Goal: Task Accomplishment & Management: Manage account settings

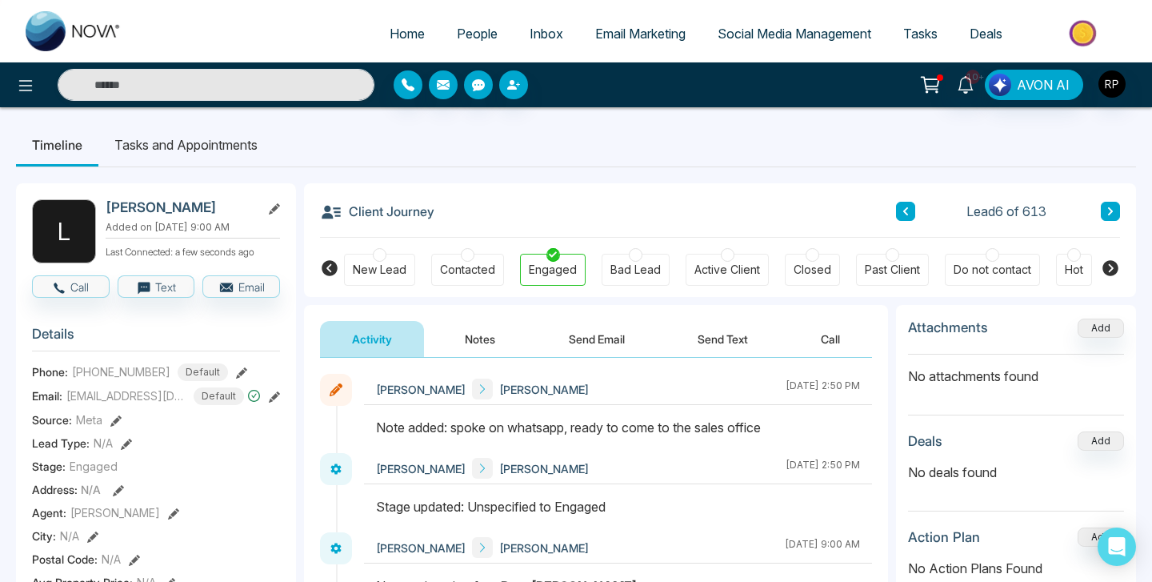
click at [1108, 212] on icon at bounding box center [1111, 211] width 8 height 10
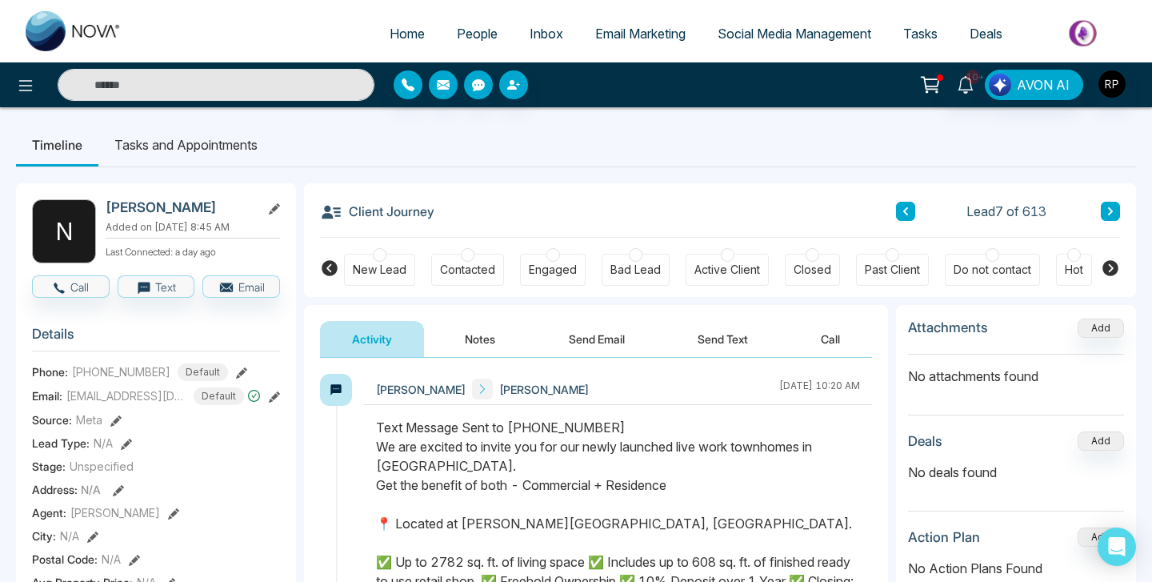
scroll to position [55, 0]
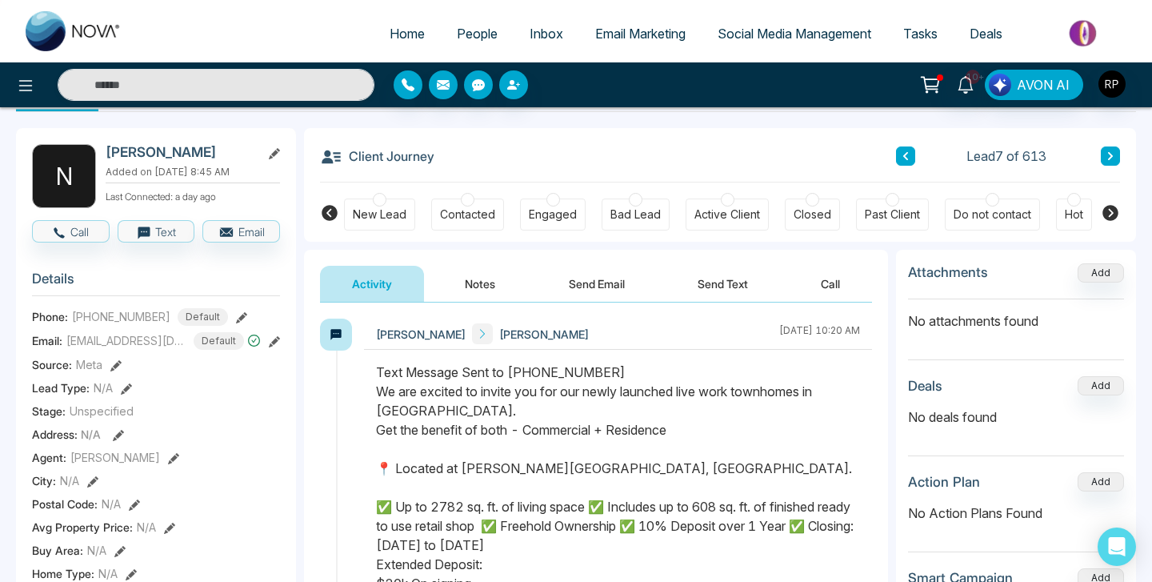
click at [911, 151] on button at bounding box center [905, 155] width 19 height 19
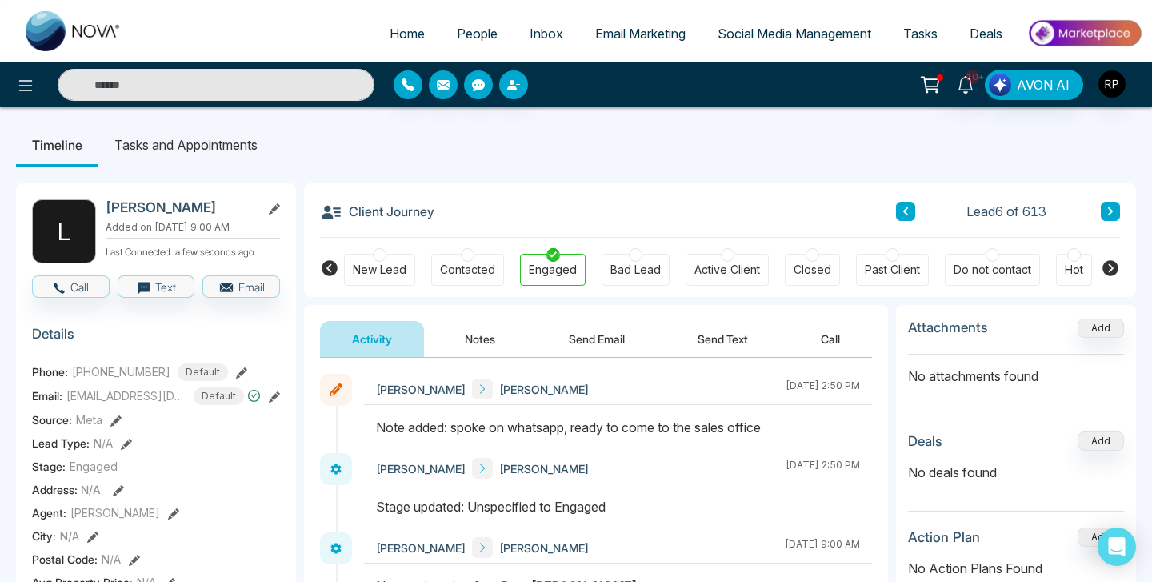
click at [907, 202] on button at bounding box center [905, 211] width 19 height 19
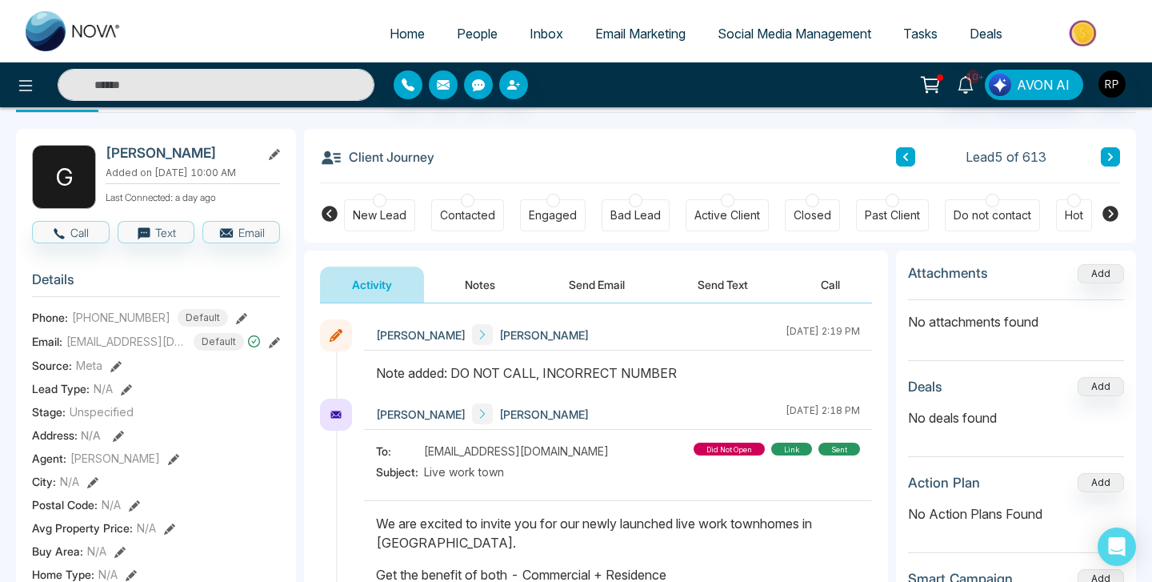
scroll to position [50, 0]
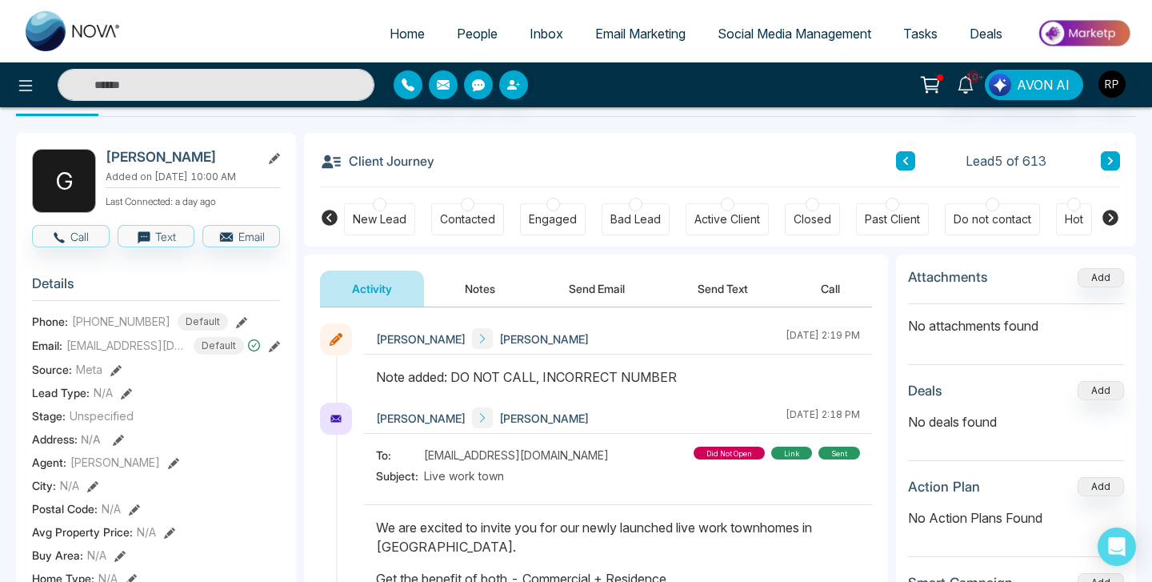
click at [1107, 155] on button at bounding box center [1110, 160] width 19 height 19
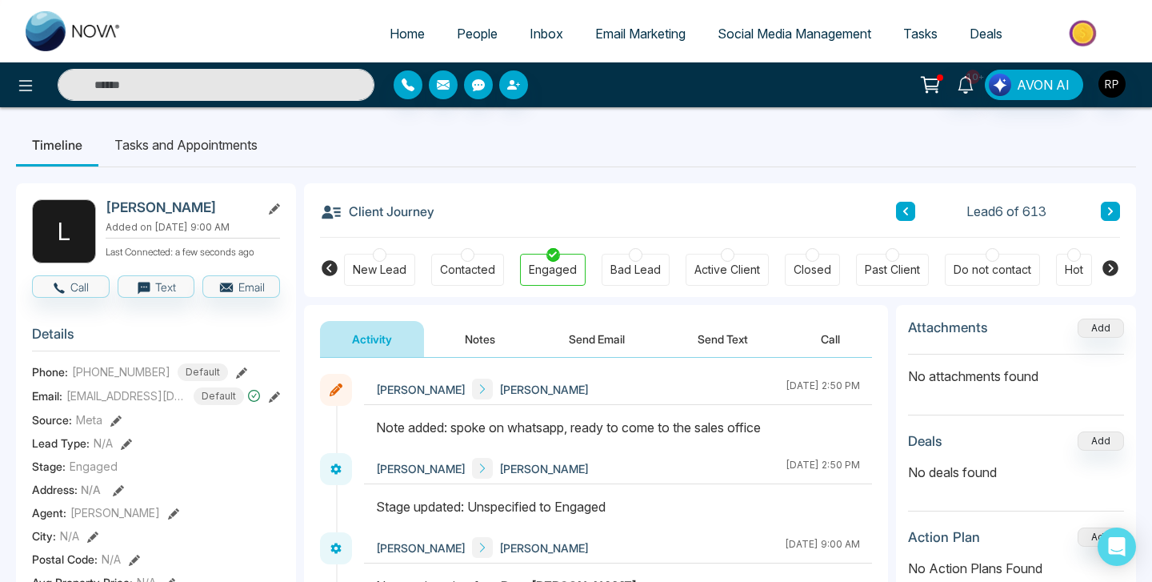
click at [171, 82] on input "text" at bounding box center [216, 85] width 317 height 32
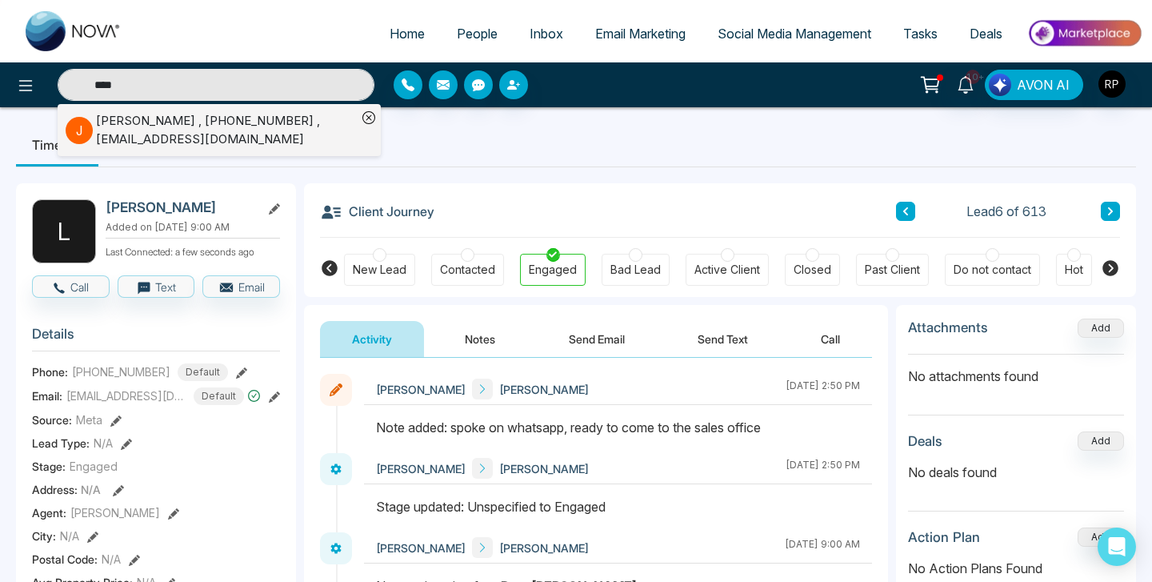
type input "****"
click at [271, 118] on div "[PERSON_NAME] , [PHONE_NUMBER] , [EMAIL_ADDRESS][DOMAIN_NAME]" at bounding box center [226, 130] width 261 height 36
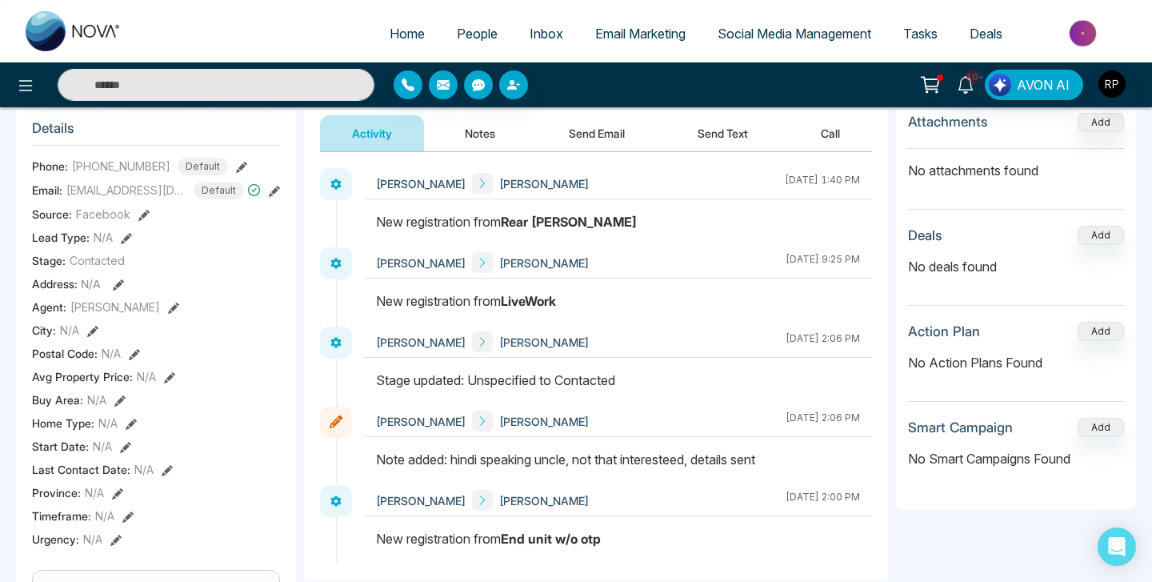
scroll to position [230, 0]
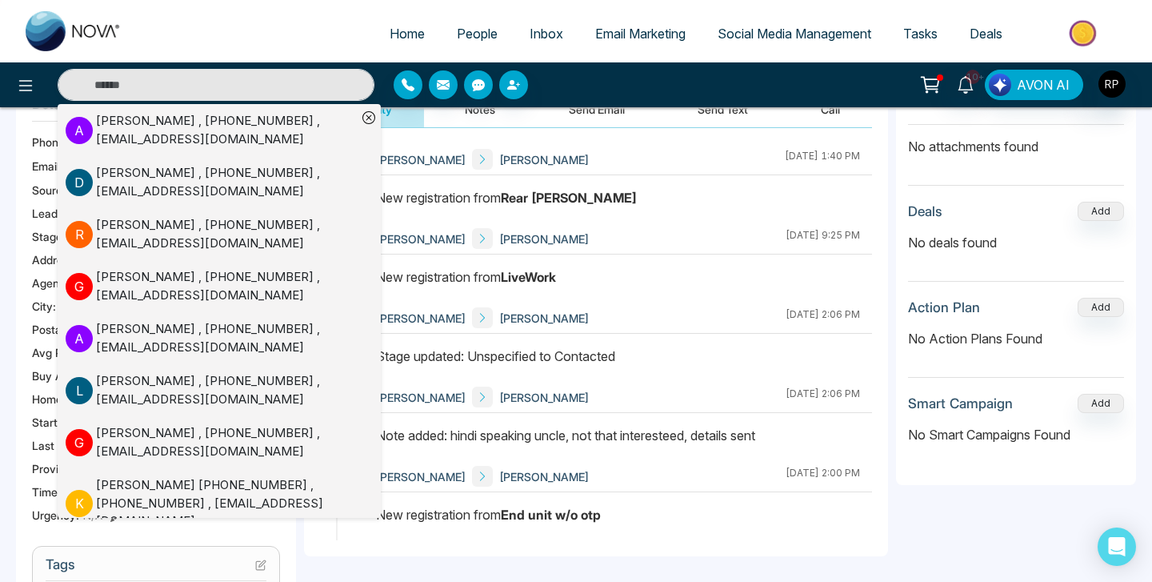
click at [675, 305] on div "[PERSON_NAME] [PERSON_NAME] [DATE] 2:06 PM" at bounding box center [618, 317] width 508 height 31
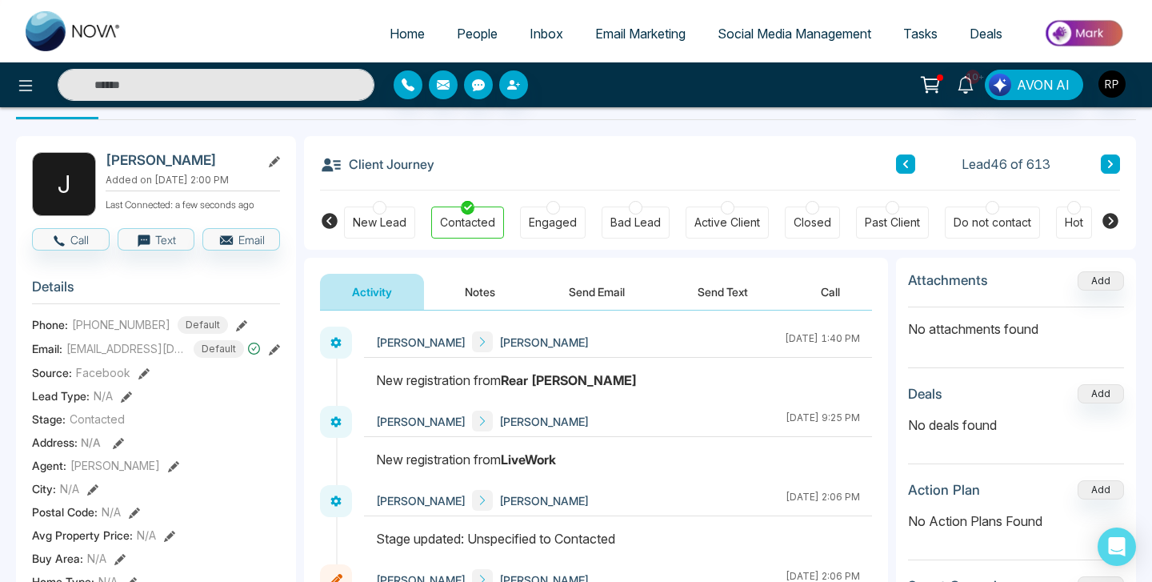
scroll to position [48, 0]
click at [454, 21] on link "People" at bounding box center [477, 33] width 73 height 30
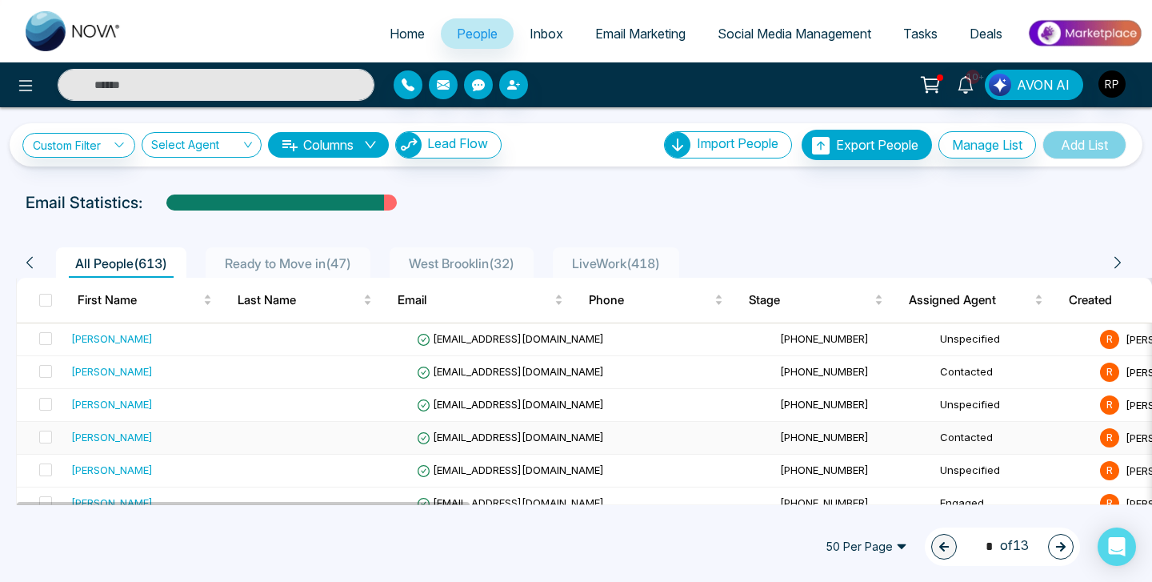
scroll to position [71, 0]
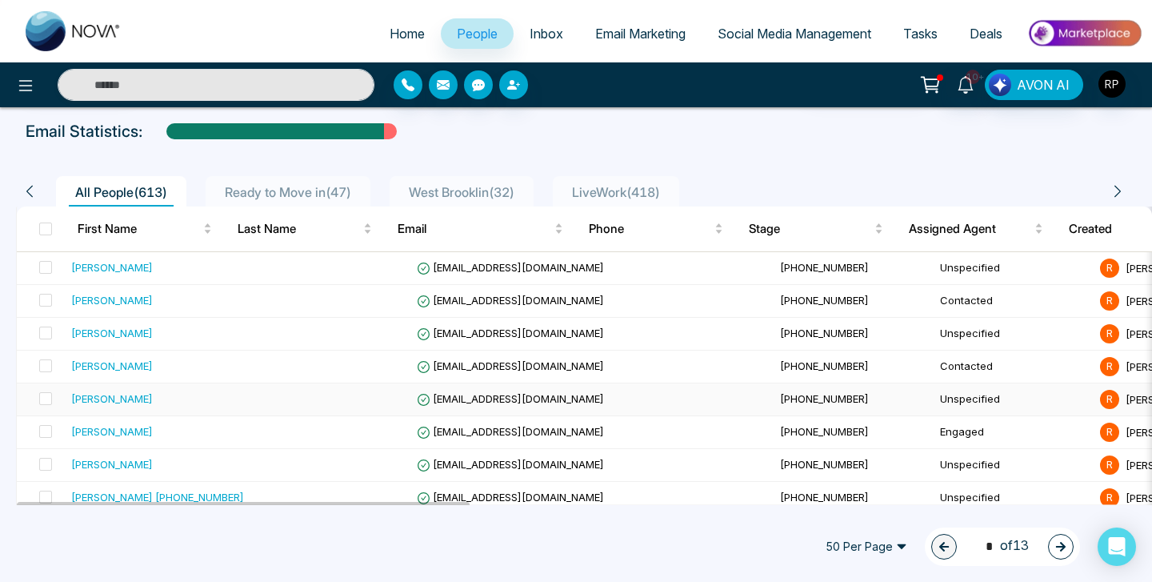
click at [153, 407] on div "[PERSON_NAME]" at bounding box center [112, 399] width 82 height 16
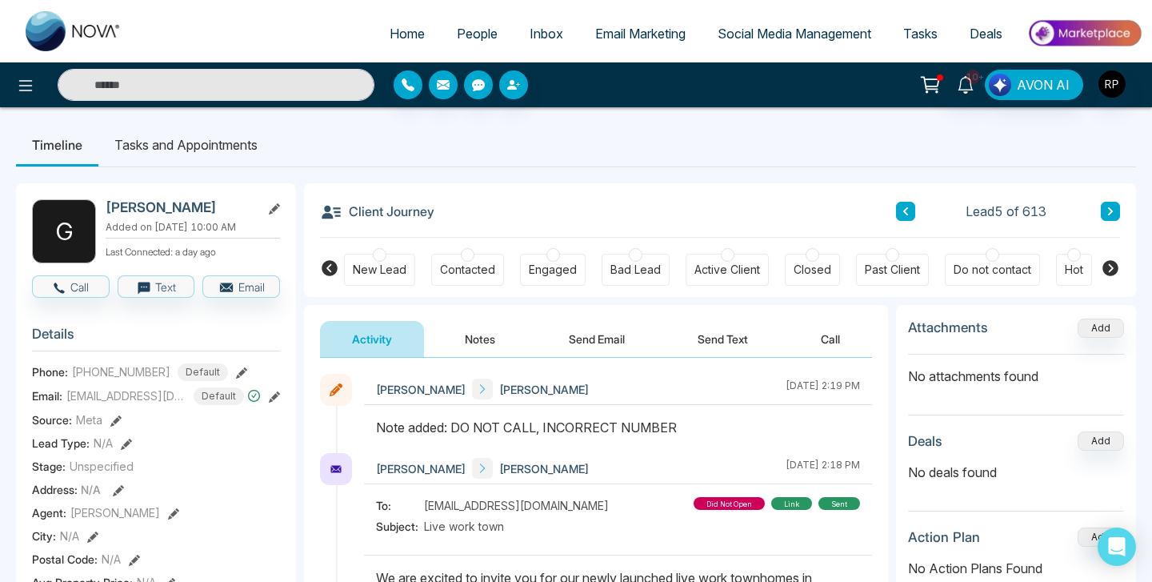
click at [1112, 208] on icon at bounding box center [1111, 211] width 8 height 10
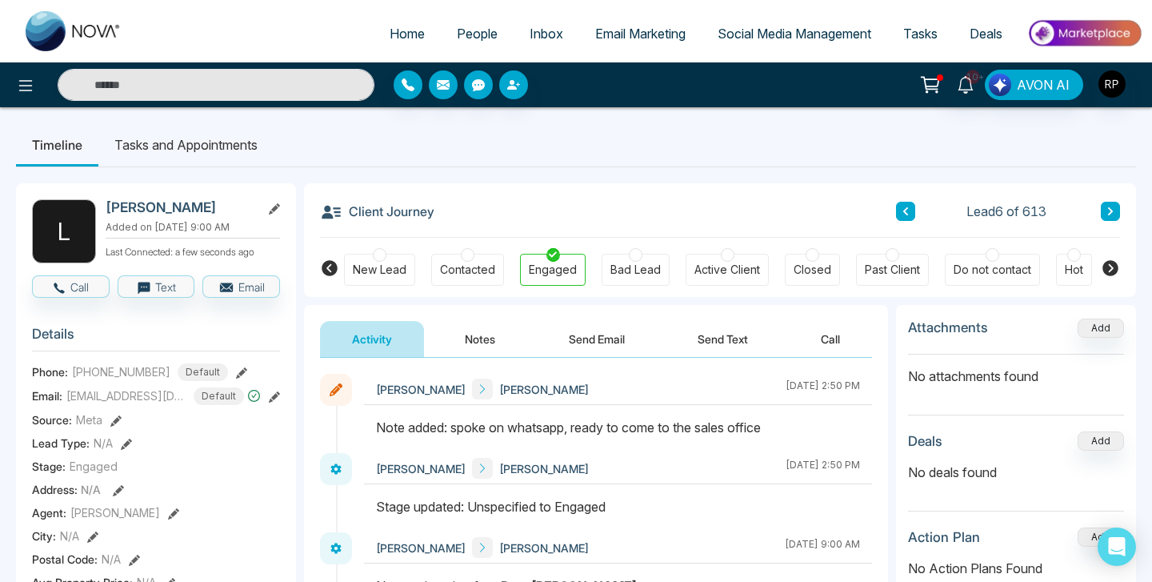
click at [1112, 208] on icon at bounding box center [1111, 211] width 8 height 10
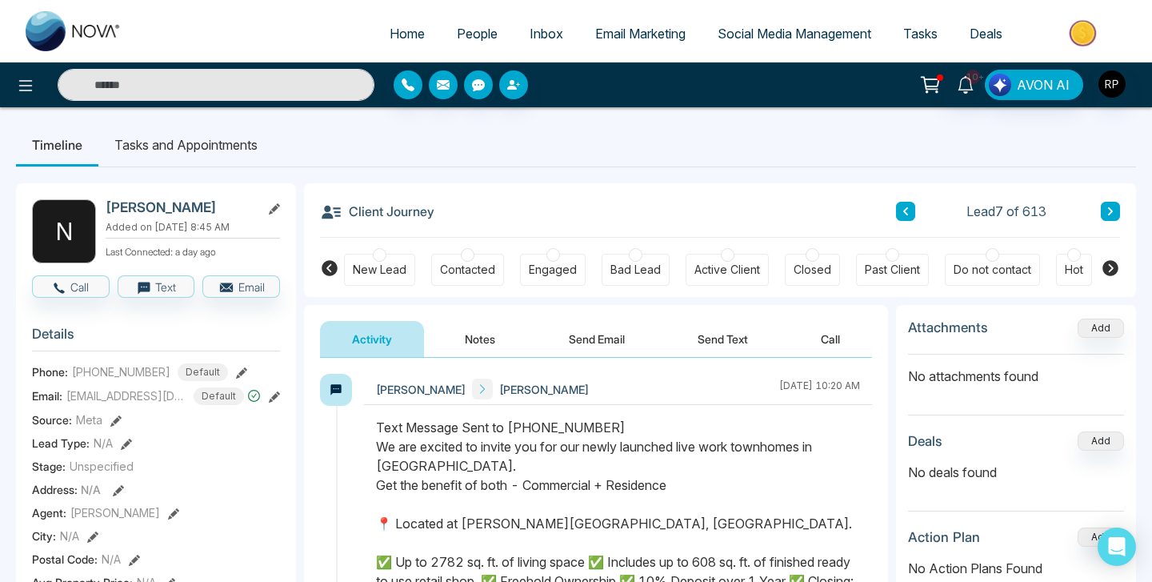
click at [475, 268] on div "Contacted" at bounding box center [467, 270] width 55 height 16
click at [483, 330] on button "Notes" at bounding box center [480, 339] width 94 height 36
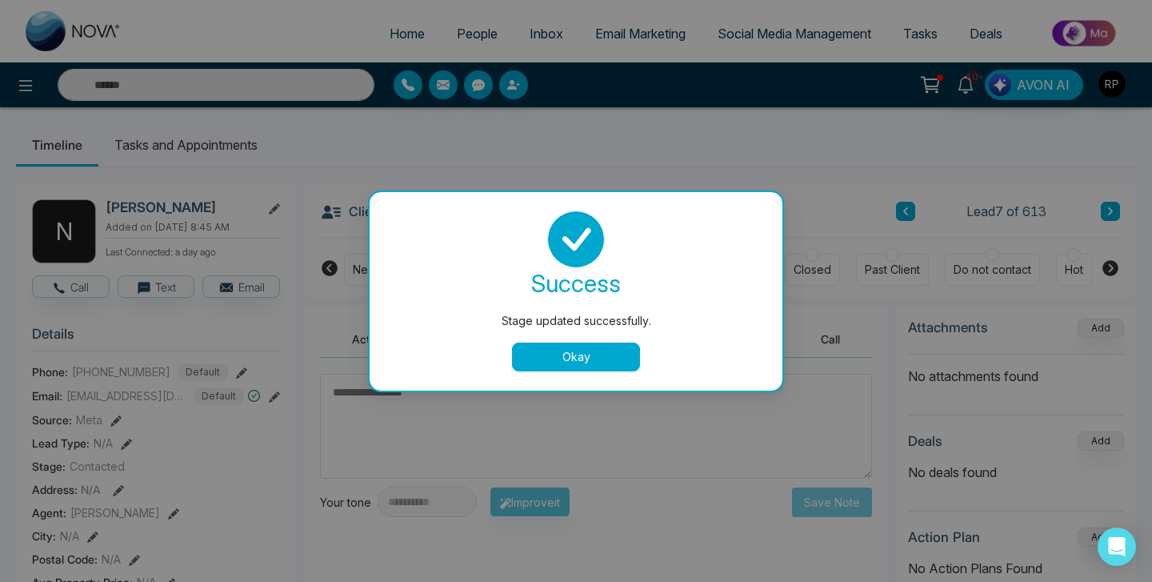
click at [541, 348] on button "Okay" at bounding box center [576, 356] width 128 height 29
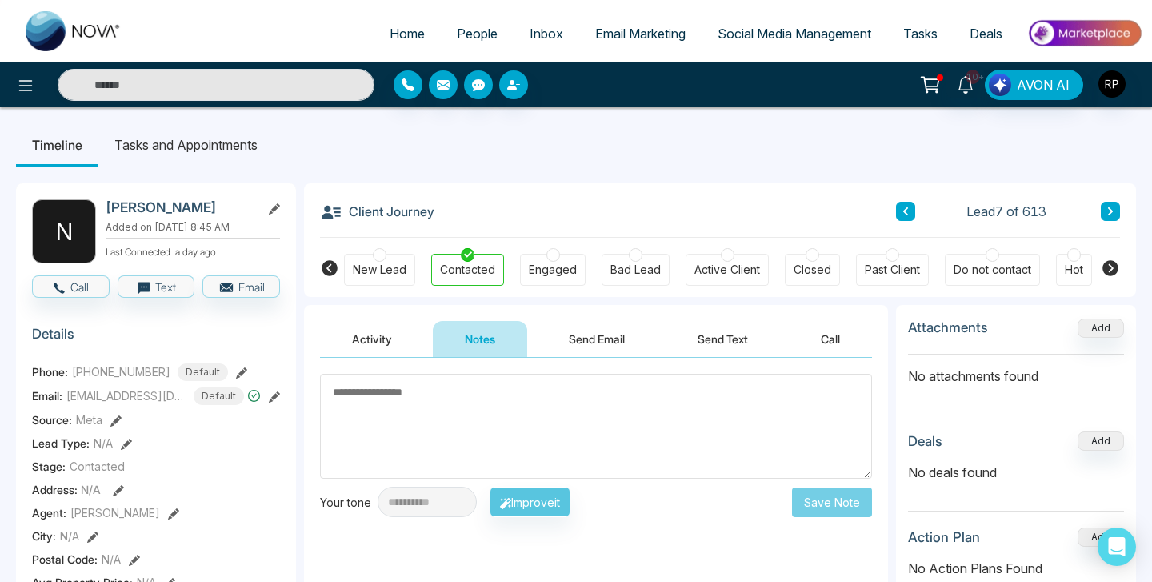
click at [500, 399] on textarea at bounding box center [596, 426] width 552 height 105
type textarea "******"
click at [842, 500] on button "Save Note" at bounding box center [832, 502] width 80 height 30
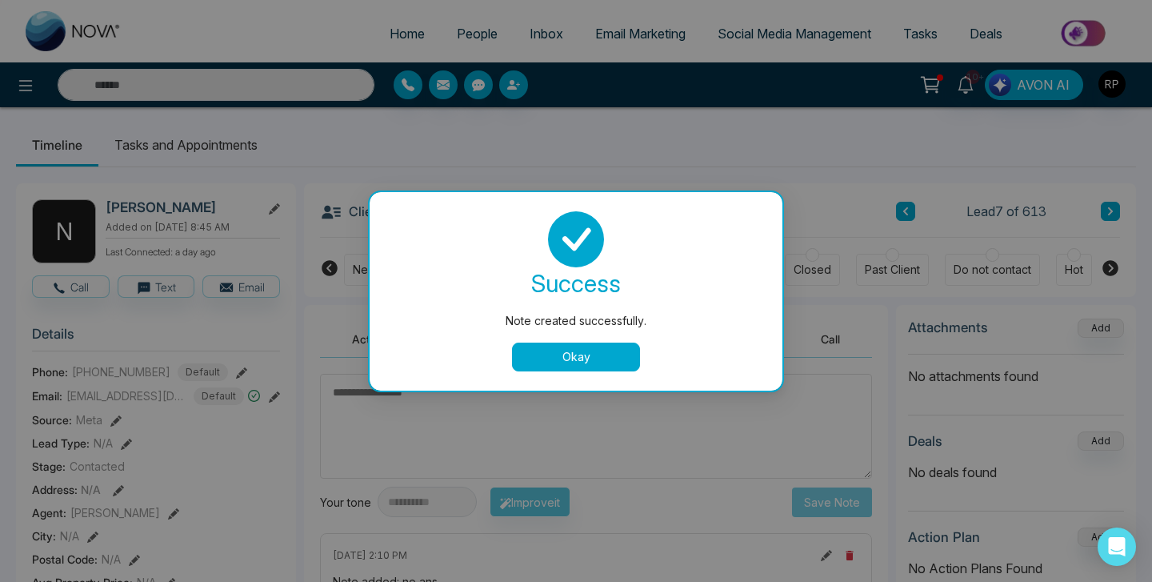
click at [603, 365] on button "Okay" at bounding box center [576, 356] width 128 height 29
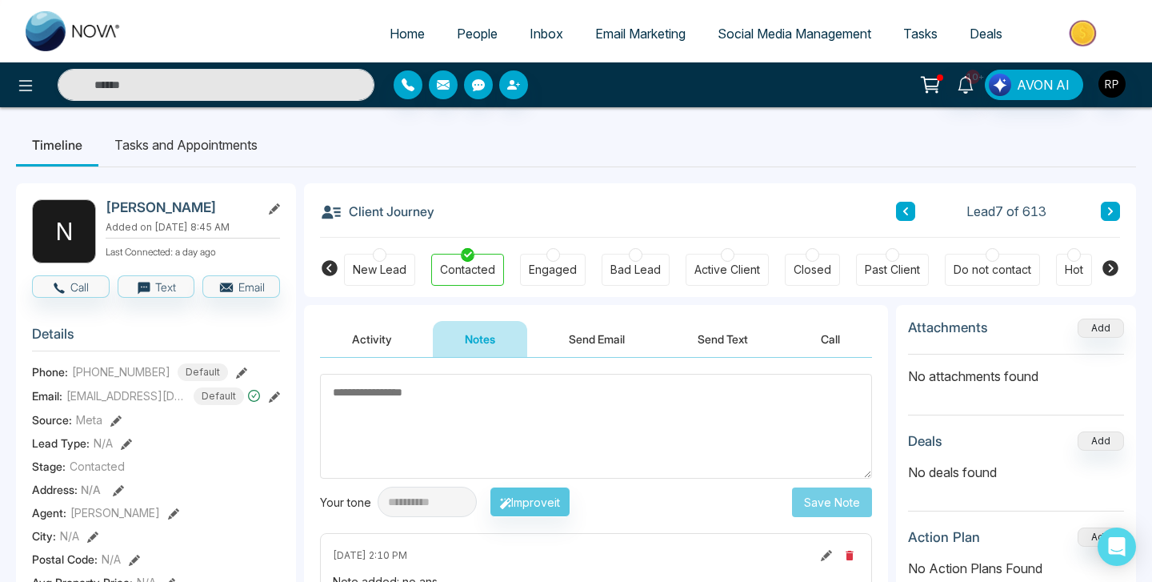
click at [1107, 201] on div "Client Journey Lead 7 of 613" at bounding box center [720, 210] width 800 height 54
click at [1108, 218] on button at bounding box center [1110, 211] width 19 height 19
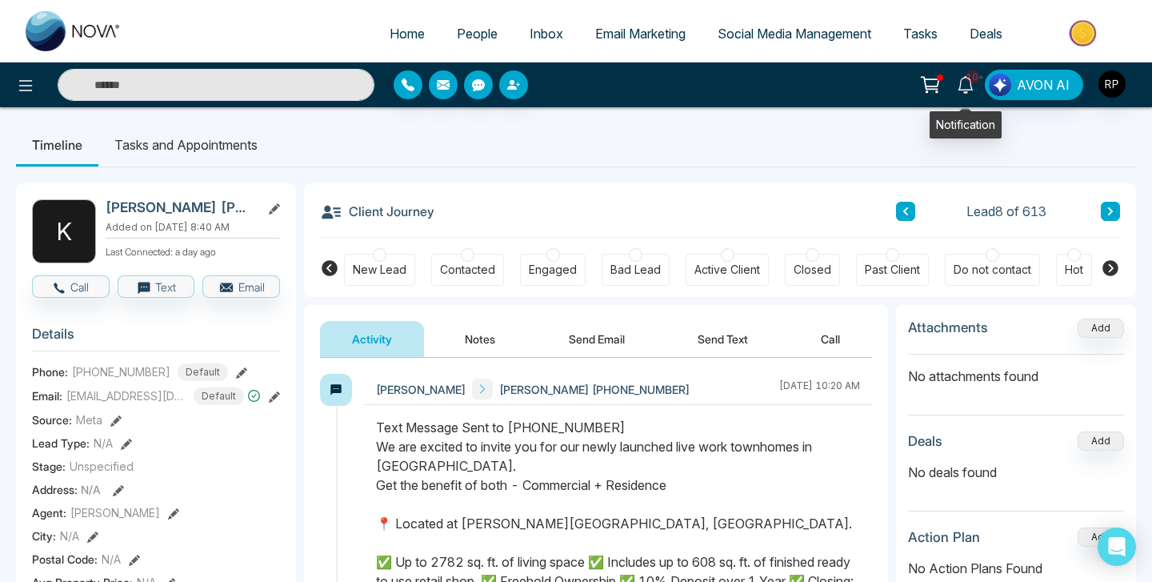
click at [959, 88] on icon at bounding box center [966, 85] width 18 height 18
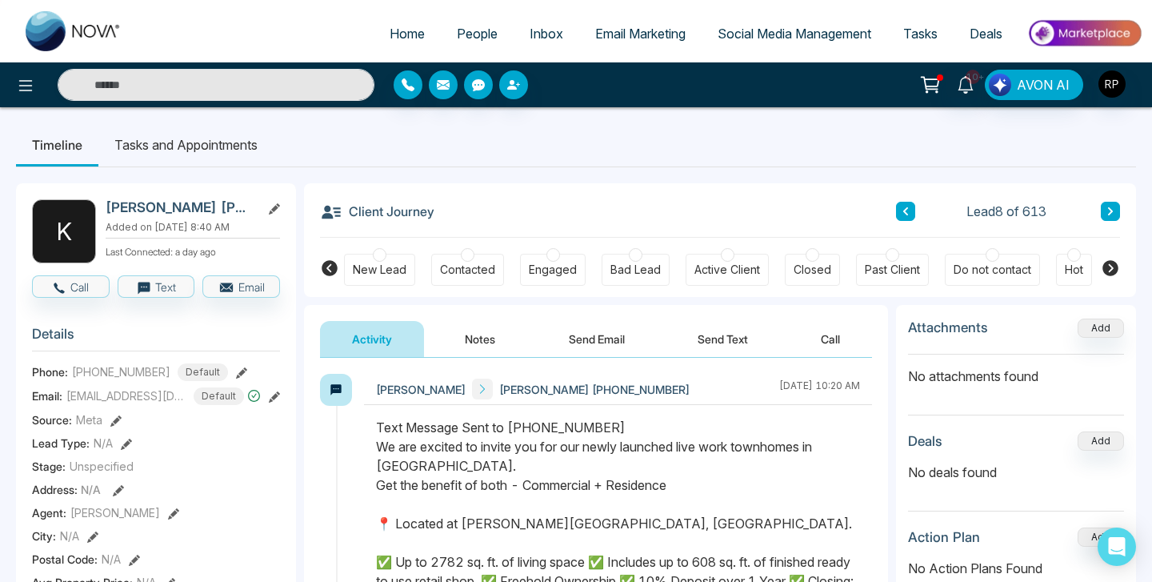
click at [482, 252] on div "New Lead Contacted Engaged Bad Lead Active Client Closed Past Client Do not con…" at bounding box center [720, 267] width 752 height 59
click at [473, 259] on div "Contacted" at bounding box center [467, 270] width 73 height 32
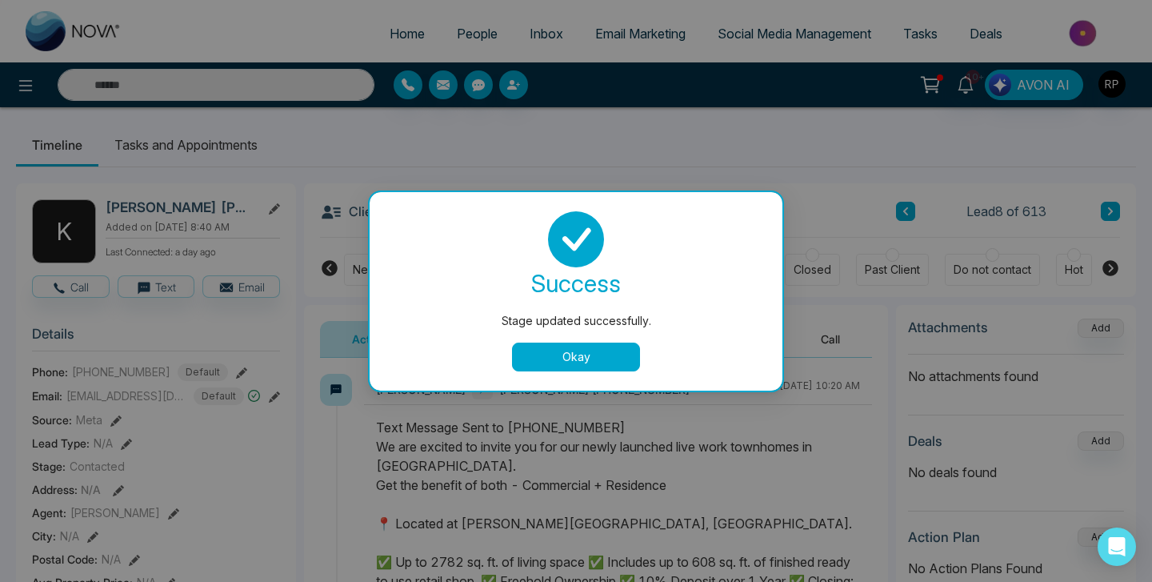
click at [534, 347] on button "Okay" at bounding box center [576, 356] width 128 height 29
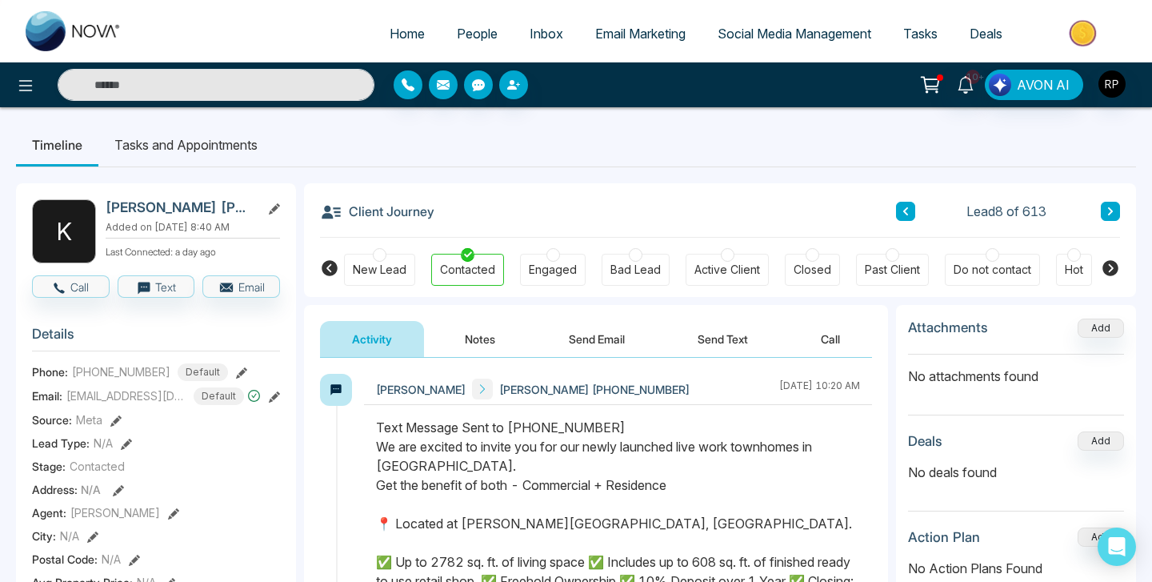
click at [488, 351] on button "Notes" at bounding box center [480, 339] width 94 height 36
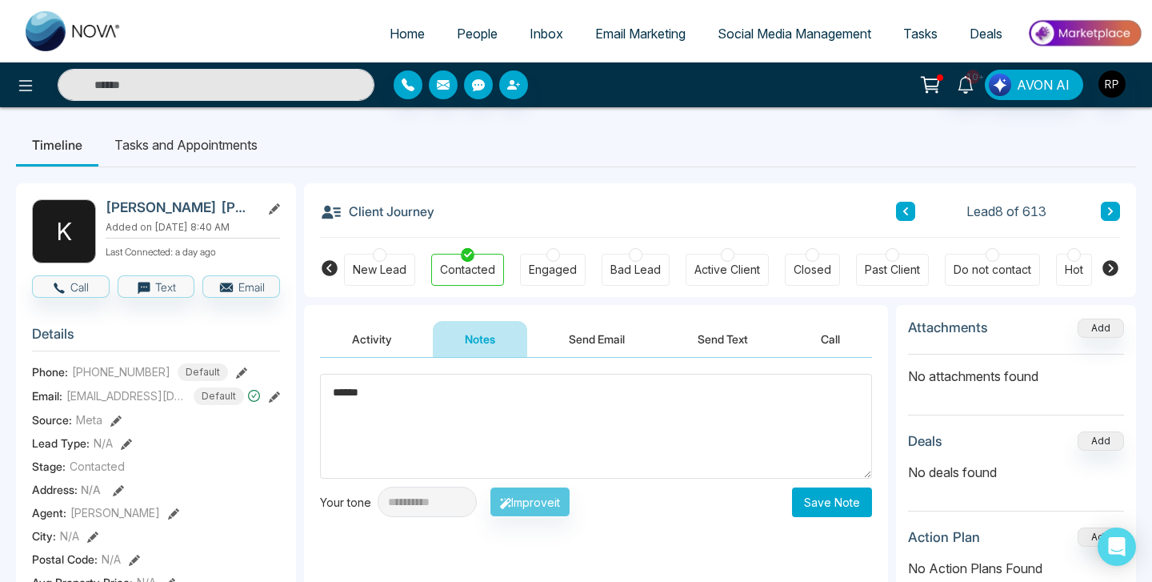
type textarea "******"
click at [366, 329] on button "Activity" at bounding box center [372, 339] width 104 height 36
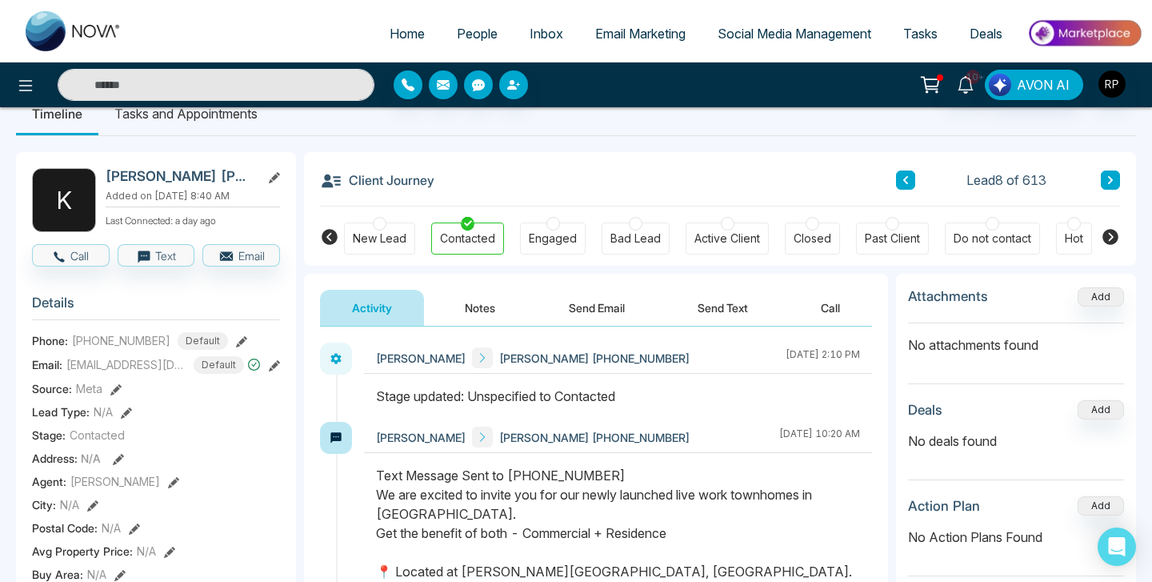
scroll to position [26, 0]
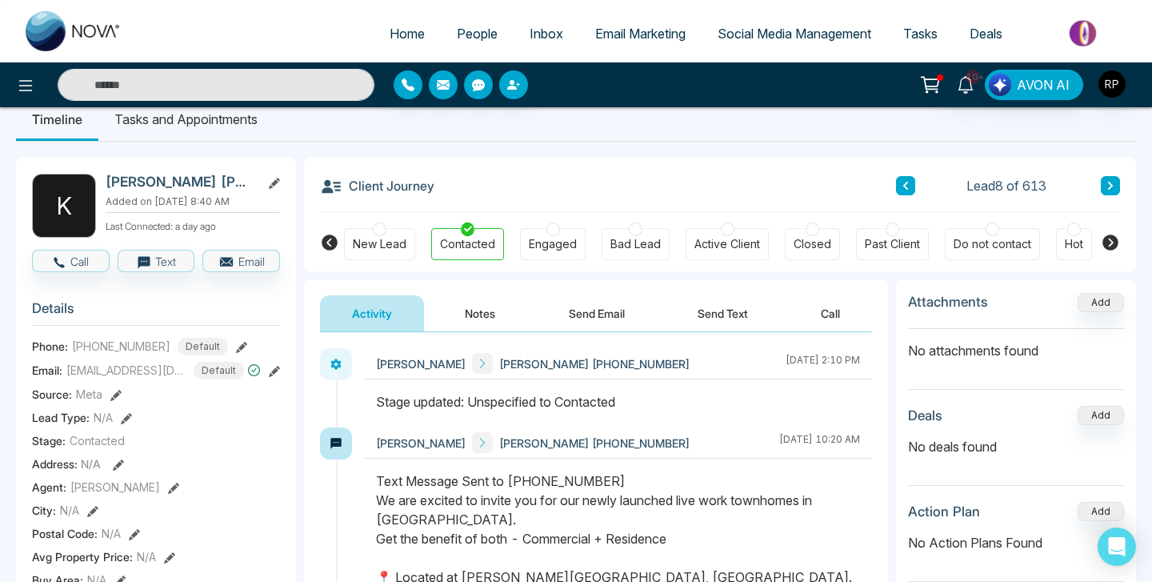
click at [475, 319] on button "Notes" at bounding box center [480, 313] width 94 height 36
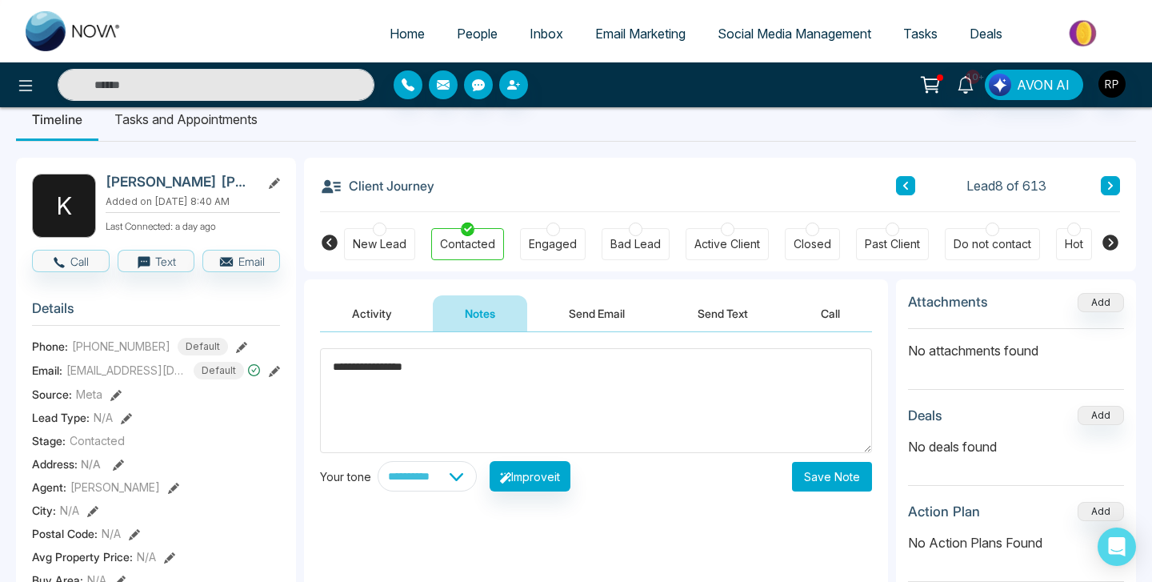
type textarea "**********"
click at [832, 491] on button "Save Note" at bounding box center [832, 477] width 80 height 30
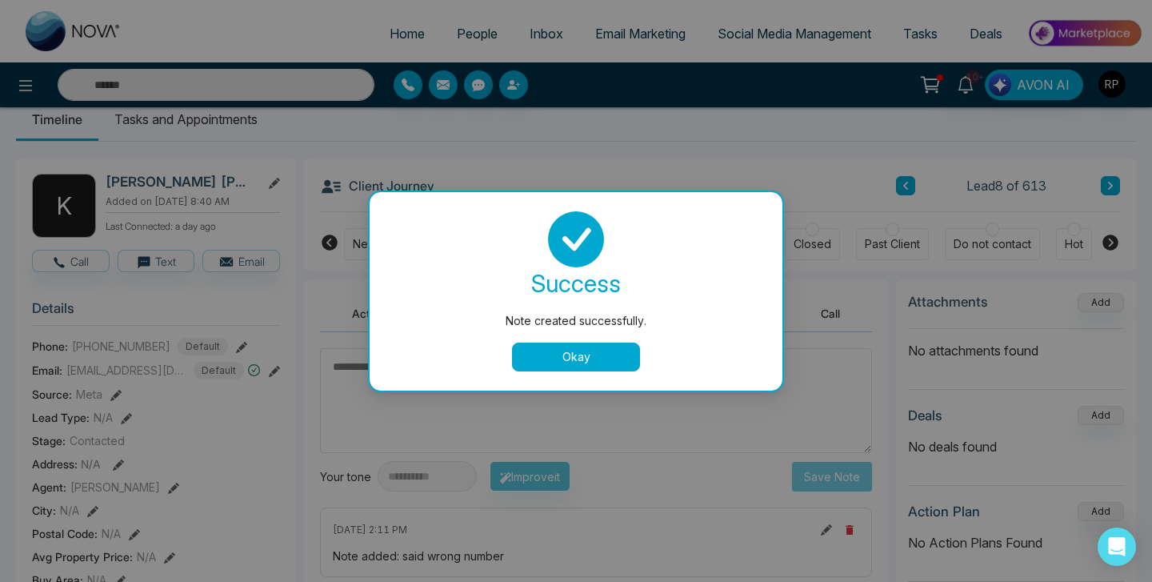
click at [624, 364] on button "Okay" at bounding box center [576, 356] width 128 height 29
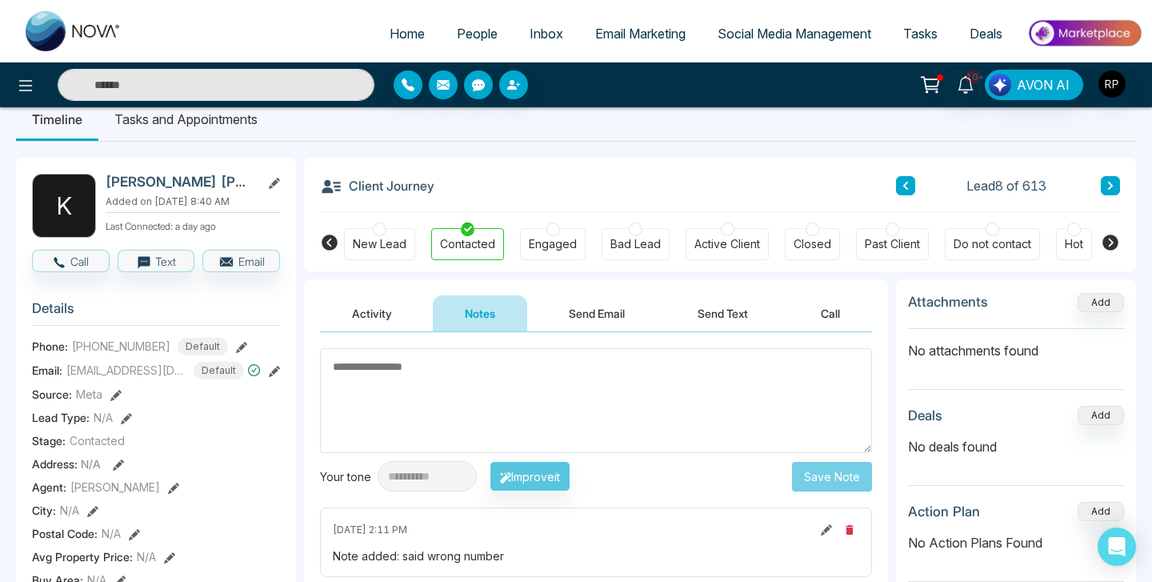
click at [636, 230] on div at bounding box center [636, 229] width 14 height 14
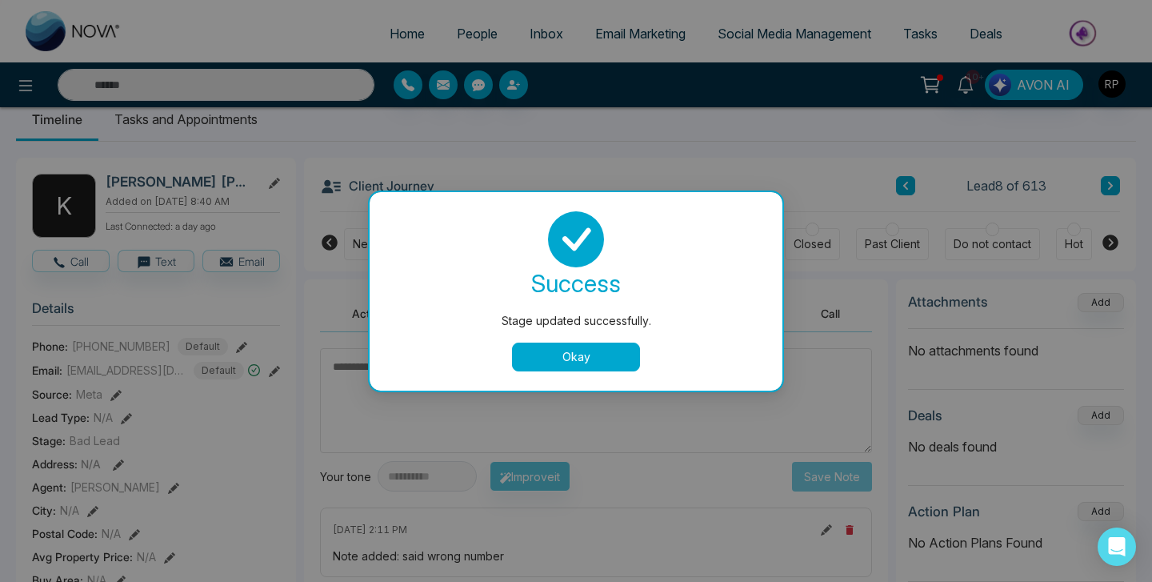
click at [607, 359] on button "Okay" at bounding box center [576, 356] width 128 height 29
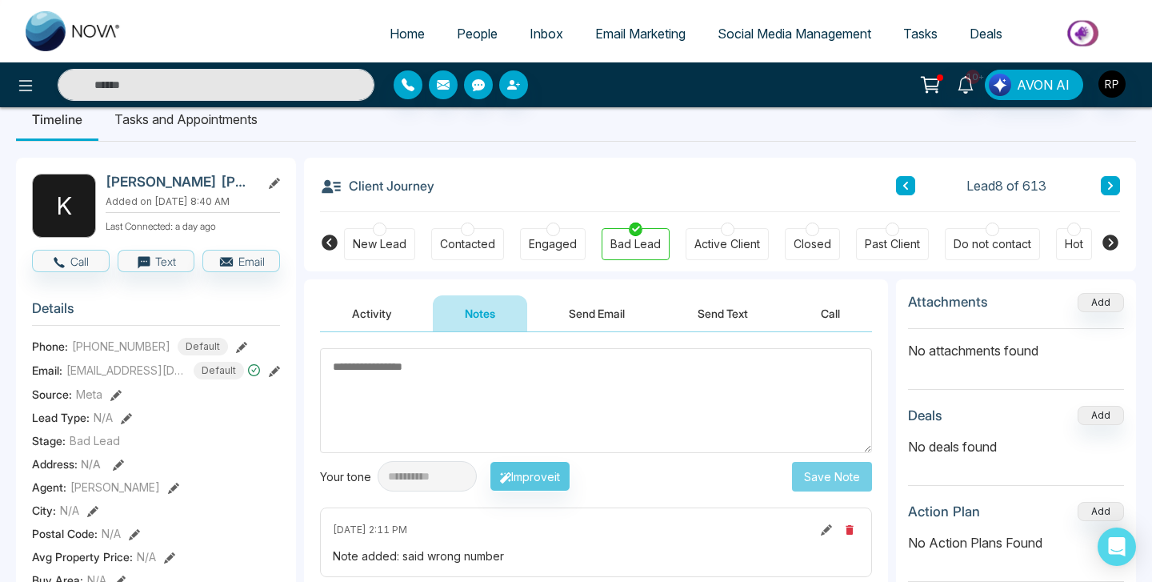
click at [1104, 185] on button at bounding box center [1110, 185] width 19 height 19
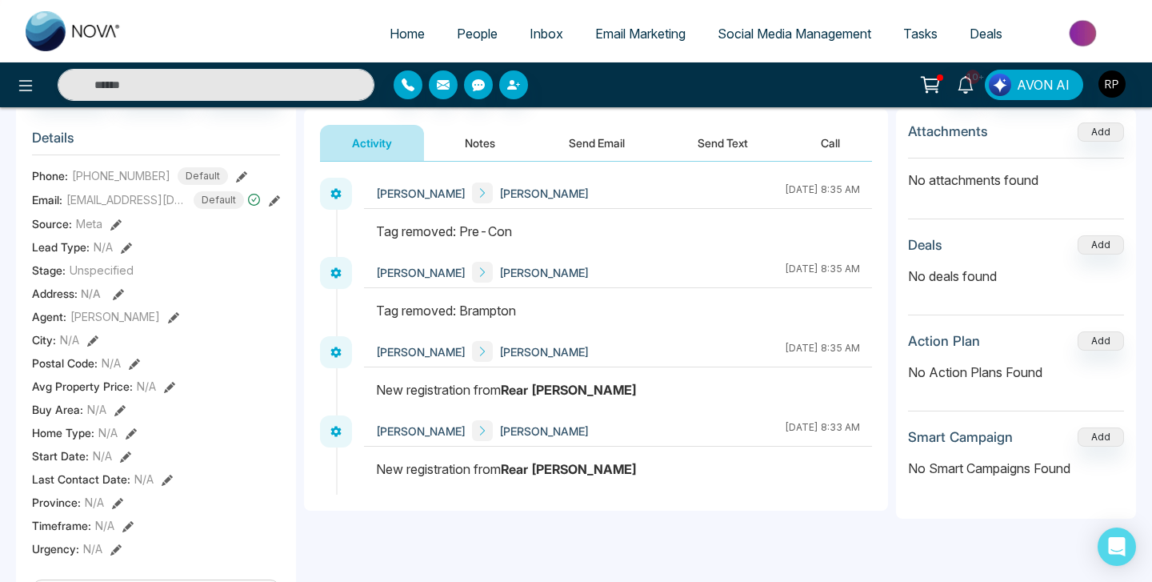
scroll to position [198, 0]
click at [499, 143] on button "Notes" at bounding box center [480, 141] width 94 height 36
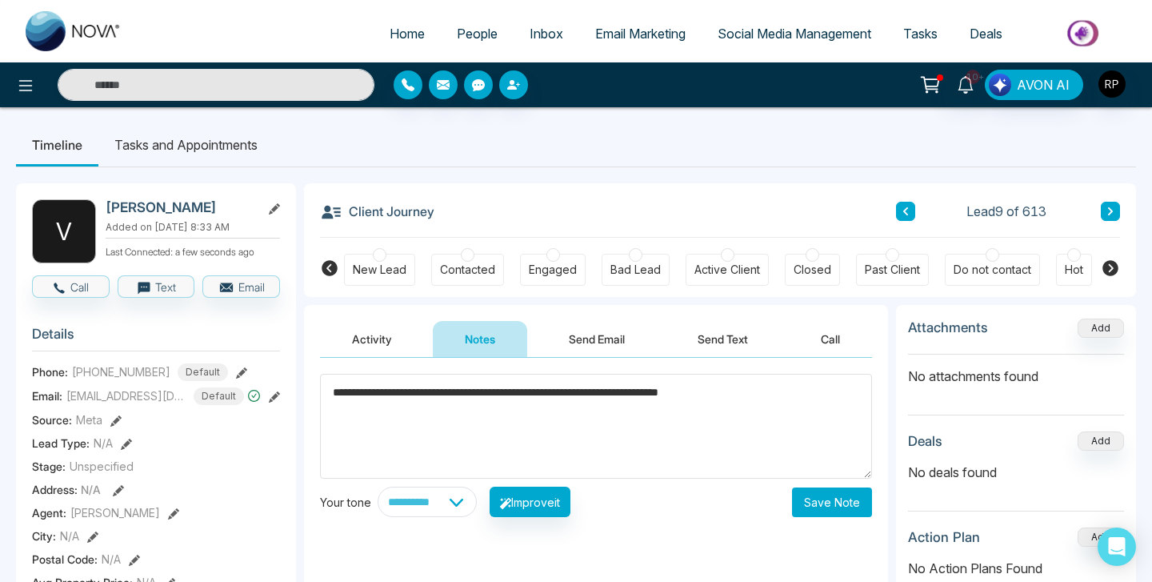
type textarea "**********"
click at [857, 503] on button "Save Note" at bounding box center [832, 502] width 80 height 30
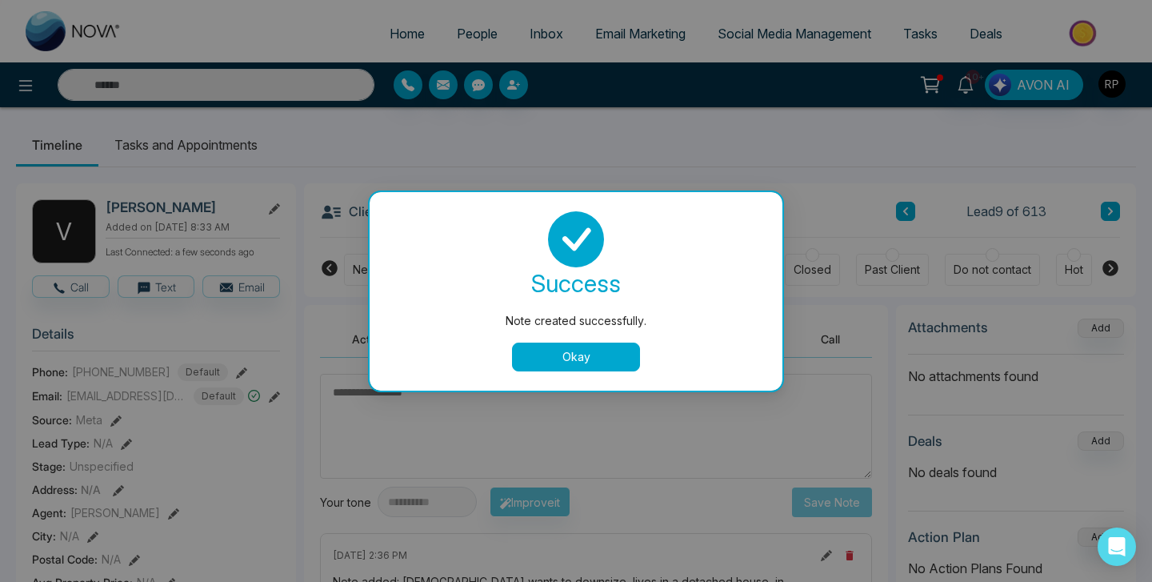
click at [574, 368] on button "Okay" at bounding box center [576, 356] width 128 height 29
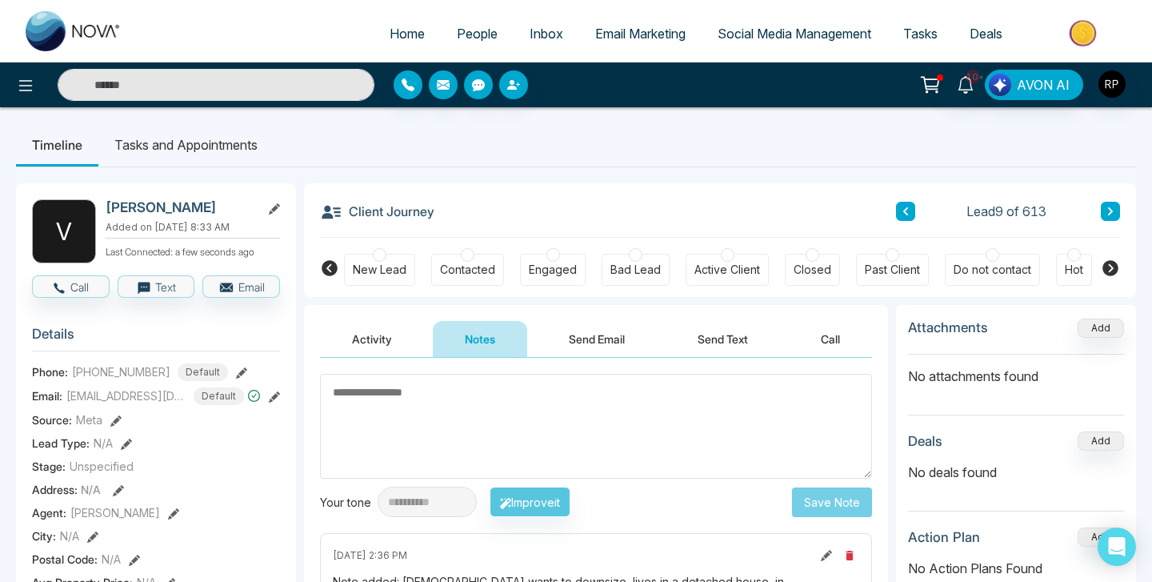
click at [539, 265] on div "Engaged" at bounding box center [553, 270] width 48 height 16
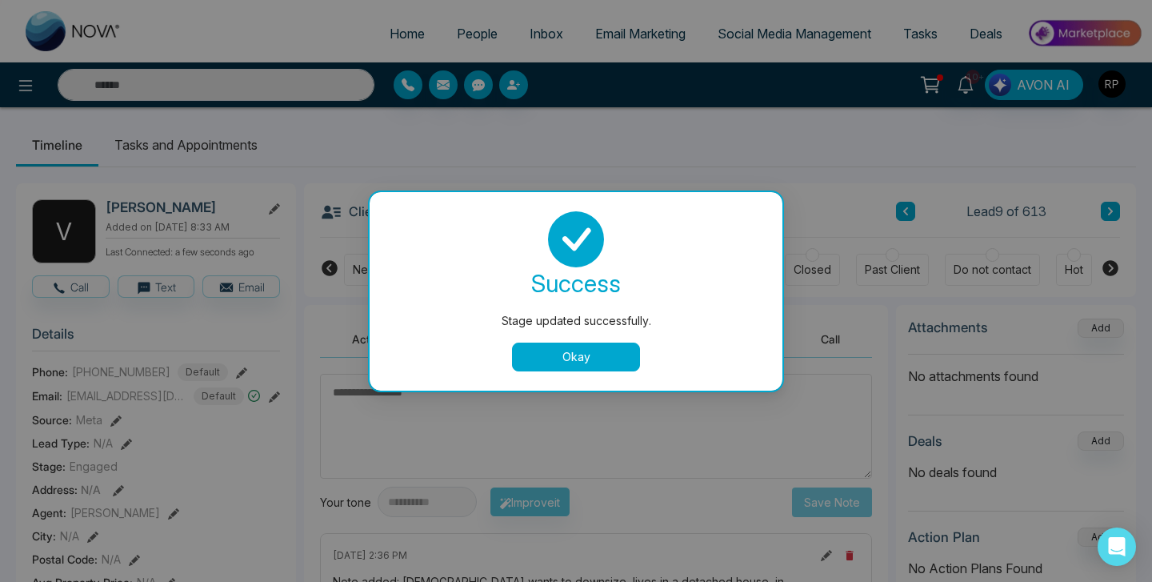
click at [566, 366] on button "Okay" at bounding box center [576, 356] width 128 height 29
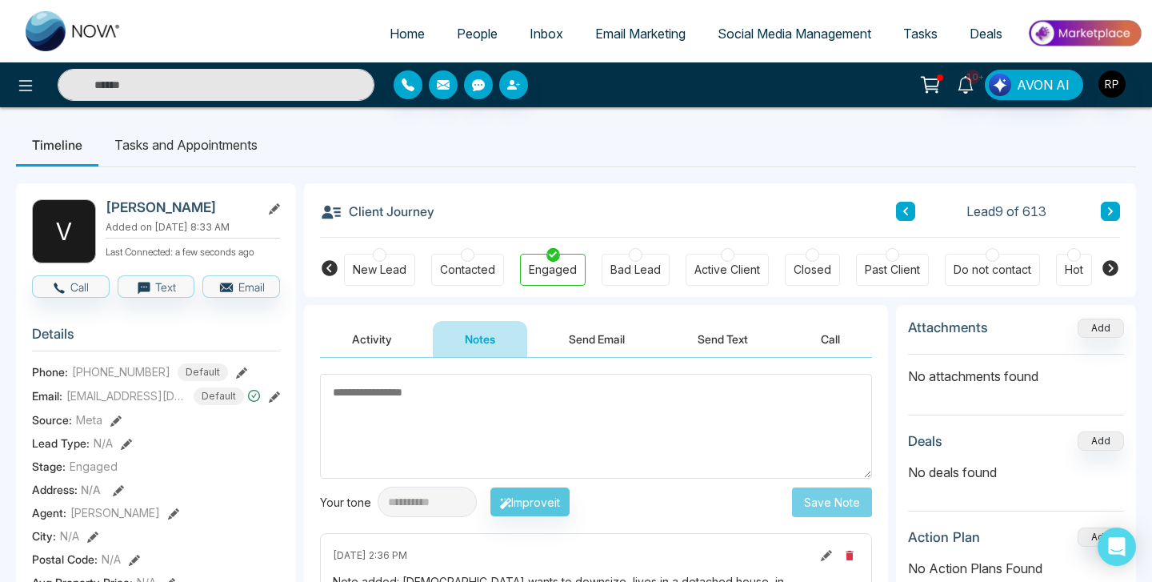
click at [470, 24] on link "People" at bounding box center [477, 33] width 73 height 30
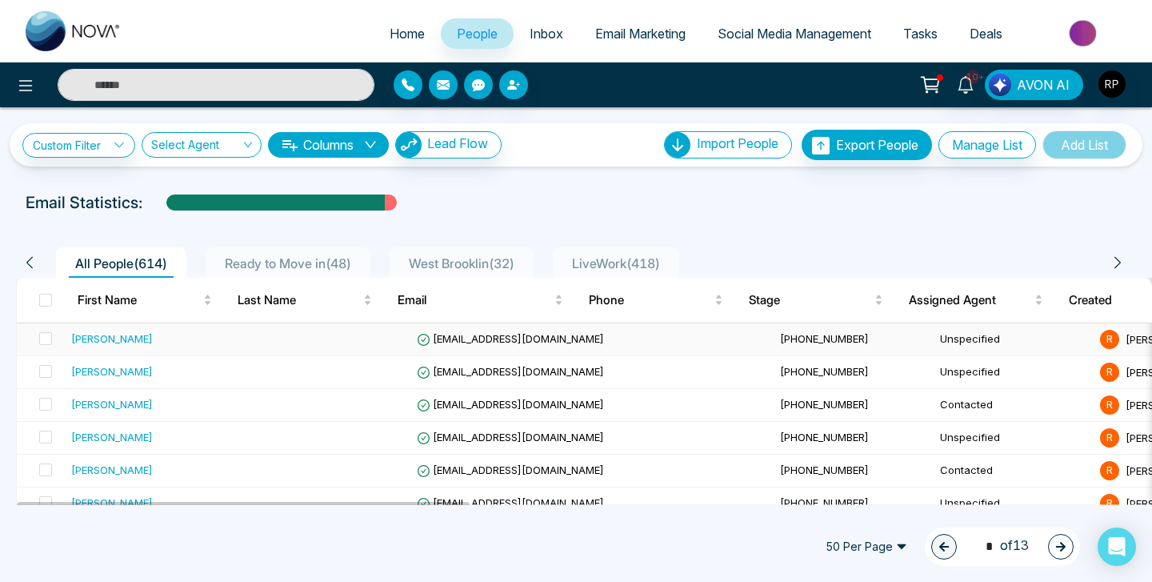
click at [116, 348] on td "[PERSON_NAME]" at bounding box center [158, 339] width 186 height 33
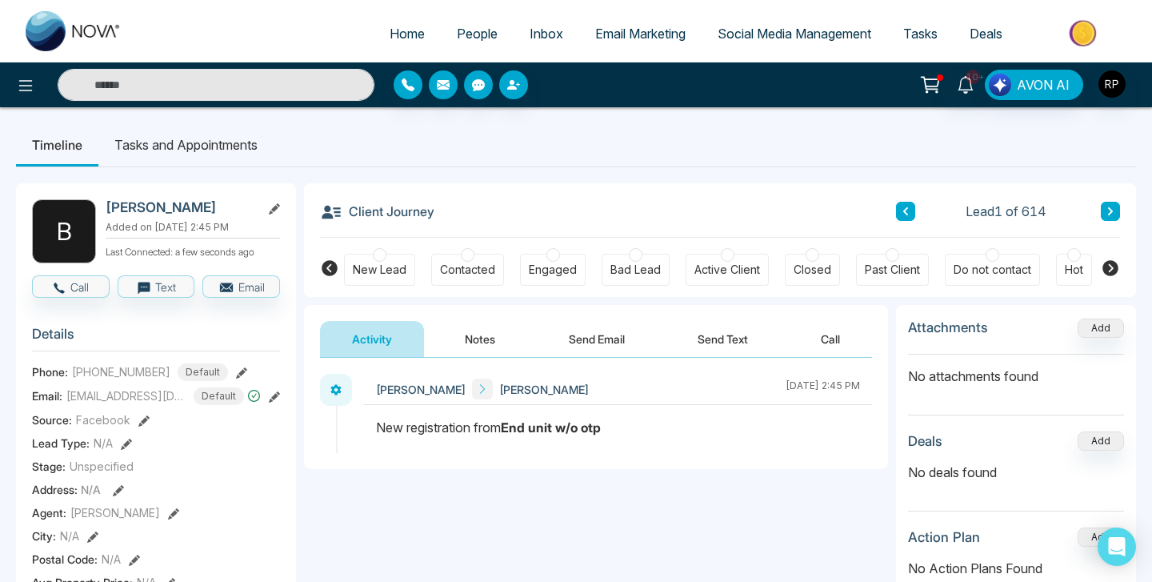
click at [475, 346] on button "Notes" at bounding box center [480, 339] width 94 height 36
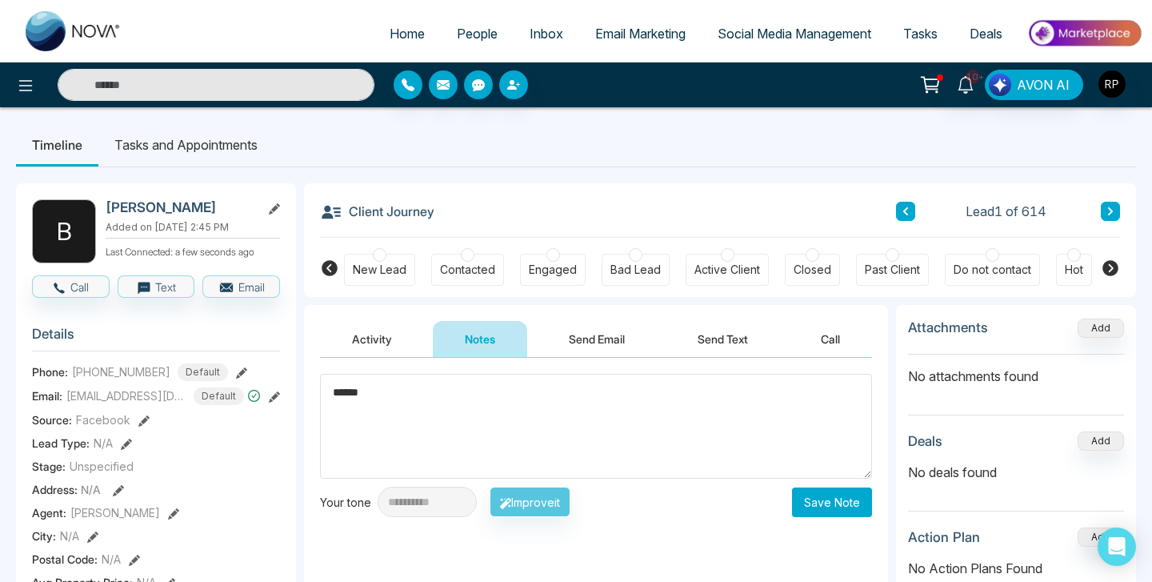
type textarea "******"
click at [818, 495] on button "Save Note" at bounding box center [832, 502] width 80 height 30
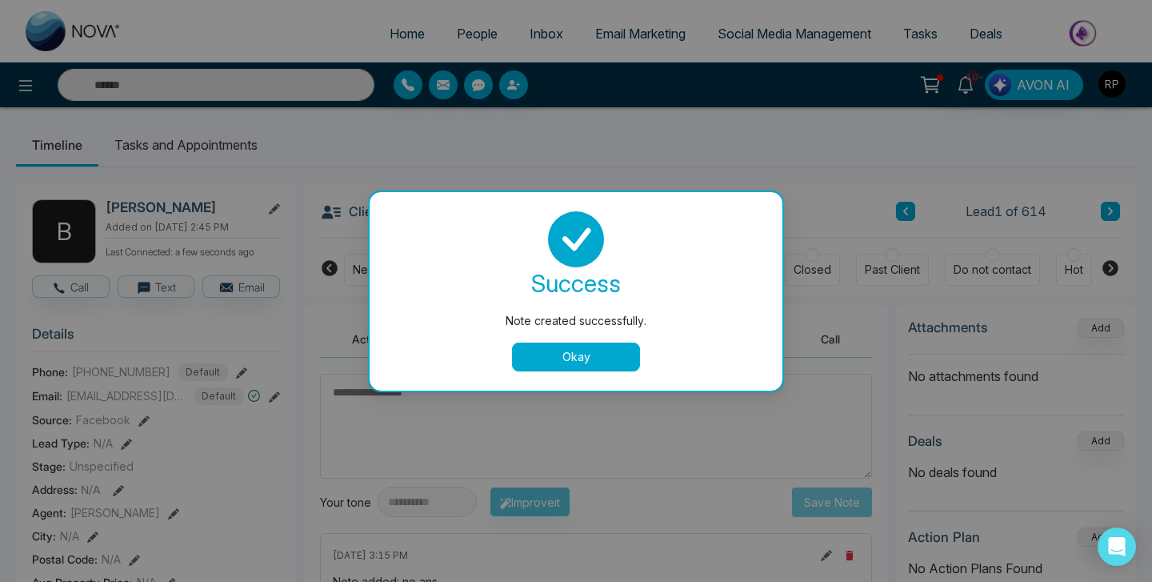
click at [590, 354] on button "Okay" at bounding box center [576, 356] width 128 height 29
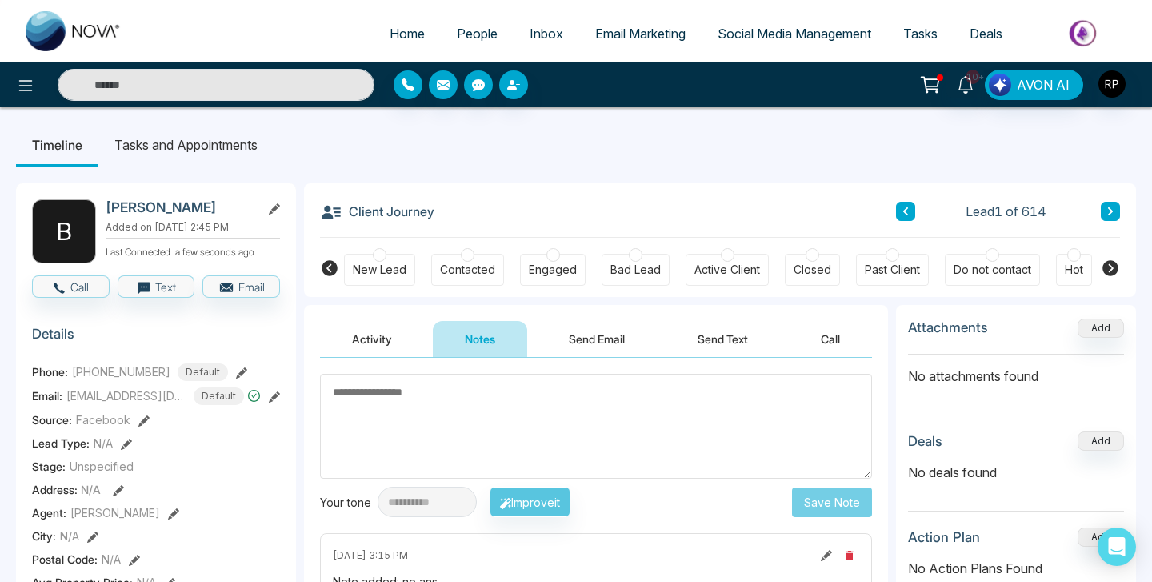
click at [603, 435] on textarea at bounding box center [596, 426] width 552 height 105
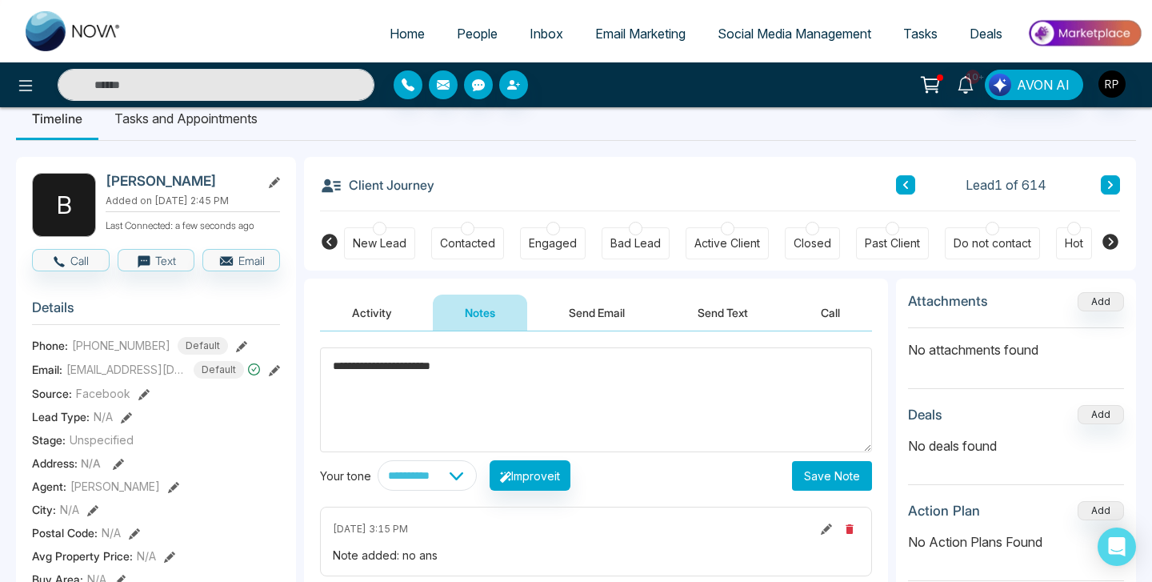
scroll to position [22, 0]
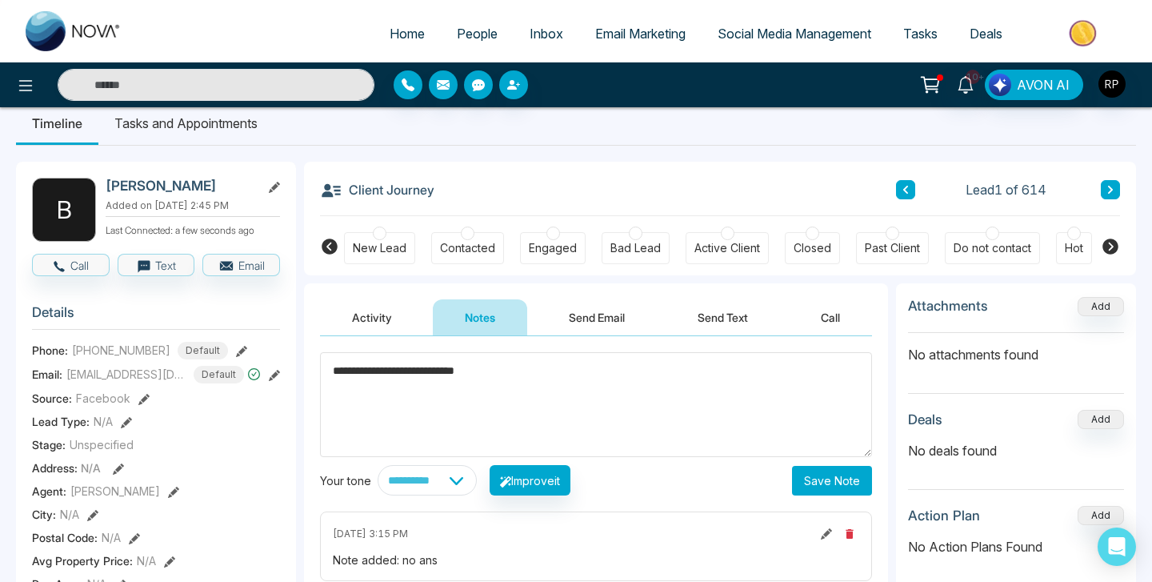
type textarea "**********"
click at [825, 486] on button "Save Note" at bounding box center [832, 481] width 80 height 30
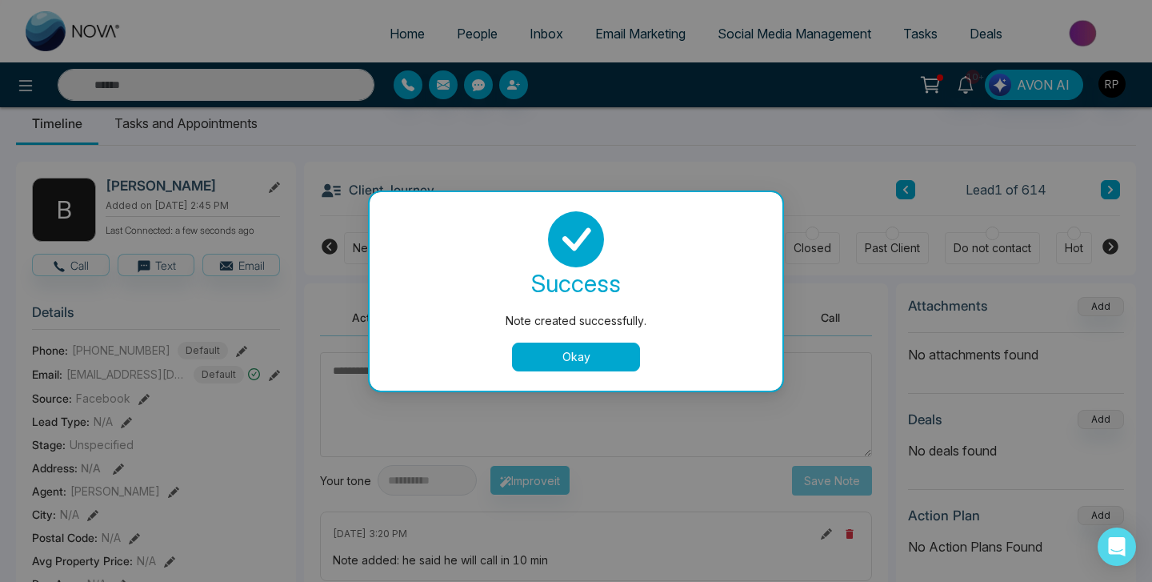
click at [594, 352] on button "Okay" at bounding box center [576, 356] width 128 height 29
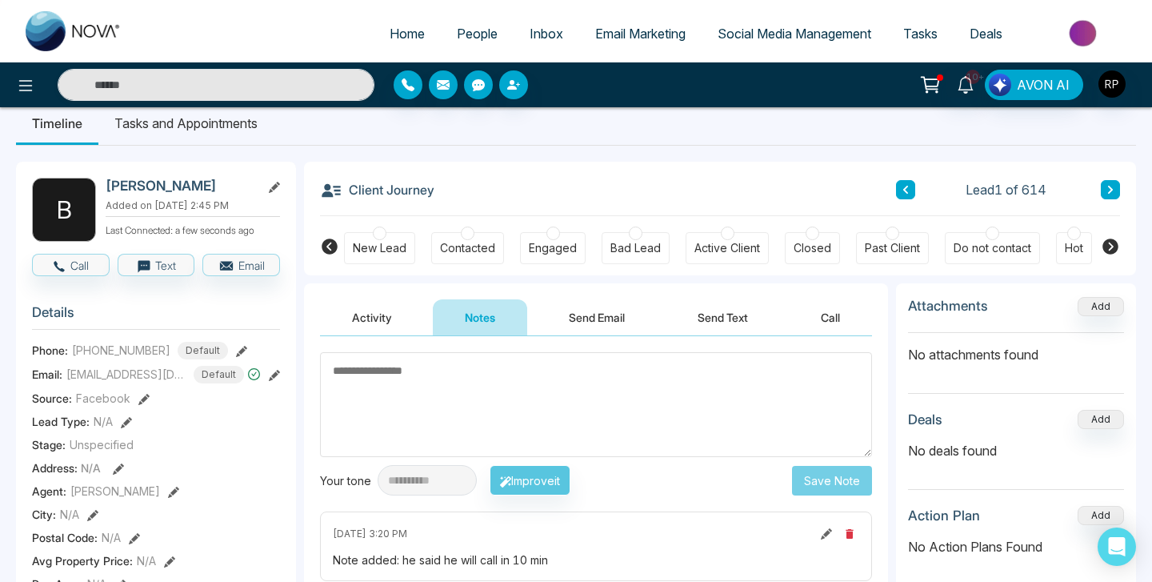
click at [1105, 195] on button at bounding box center [1110, 189] width 19 height 19
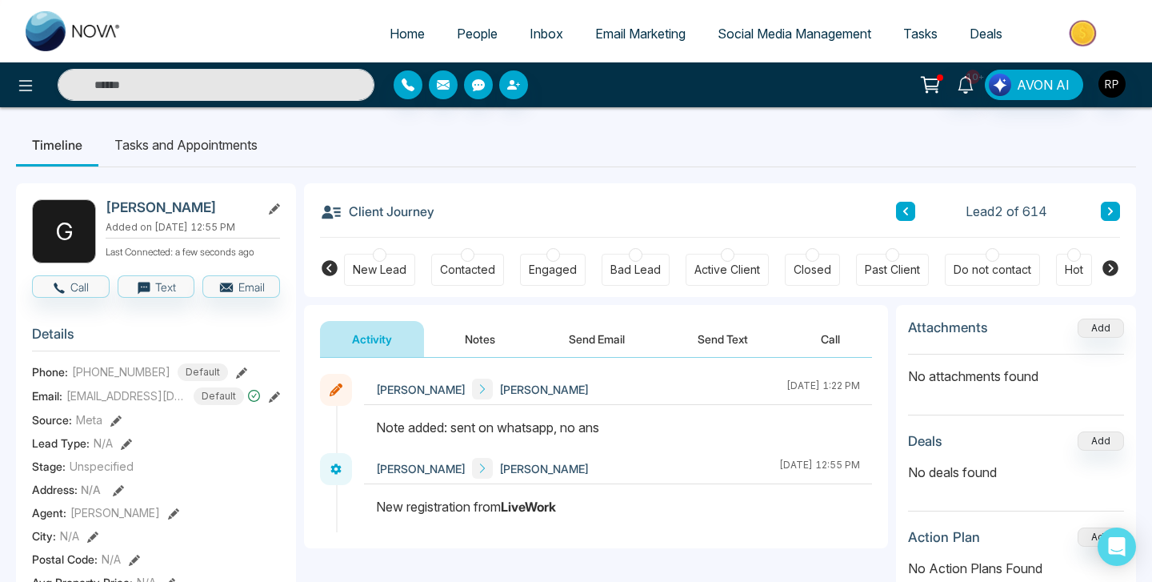
click at [482, 275] on div "Contacted" at bounding box center [467, 270] width 55 height 16
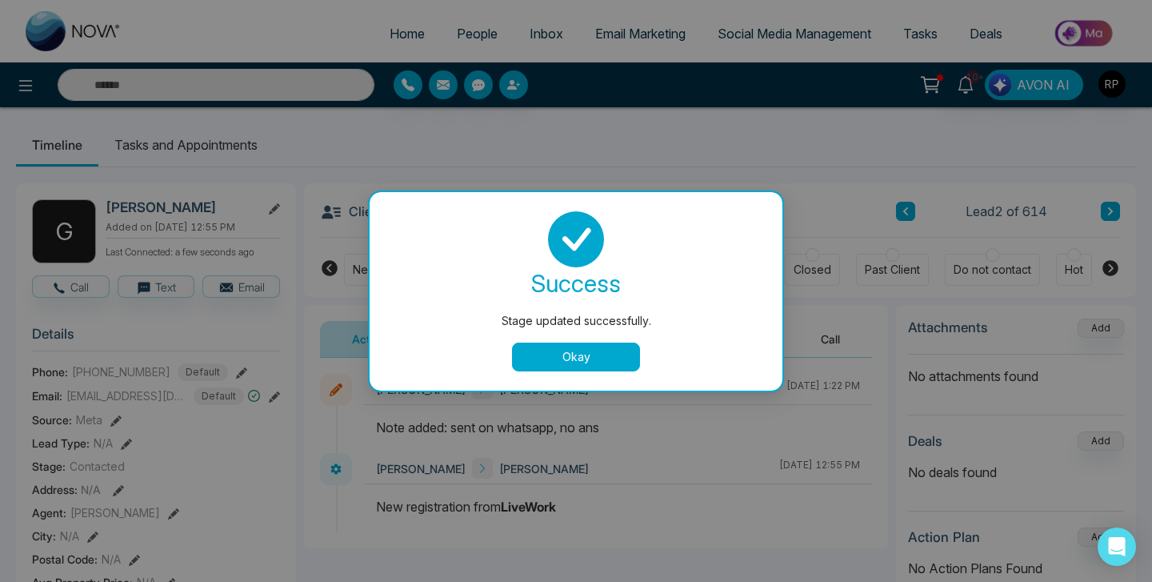
click at [599, 345] on button "Okay" at bounding box center [576, 356] width 128 height 29
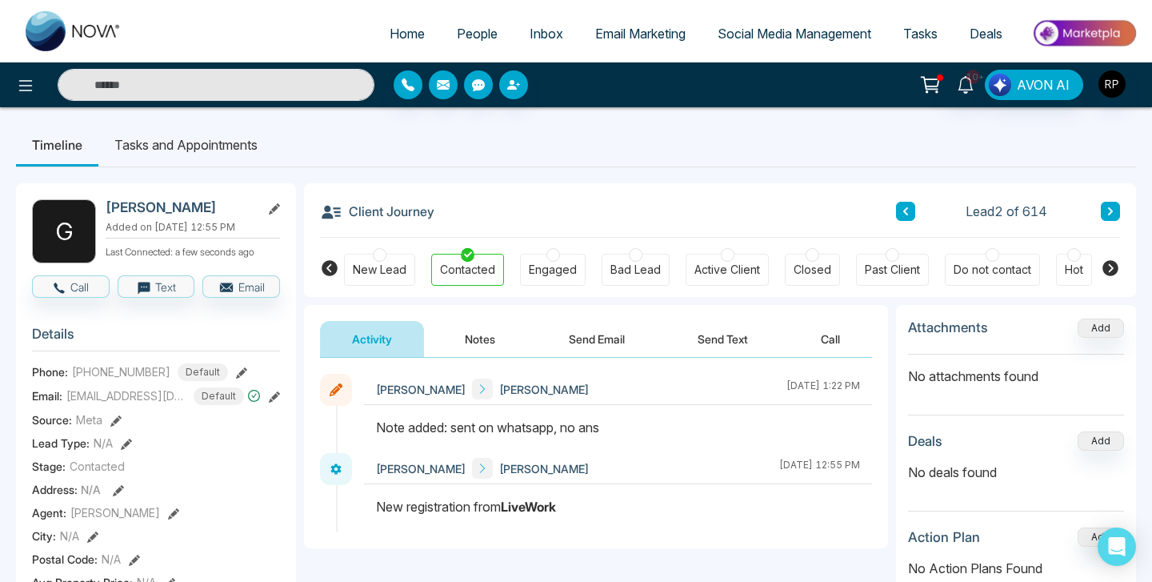
click at [900, 205] on button at bounding box center [905, 211] width 19 height 19
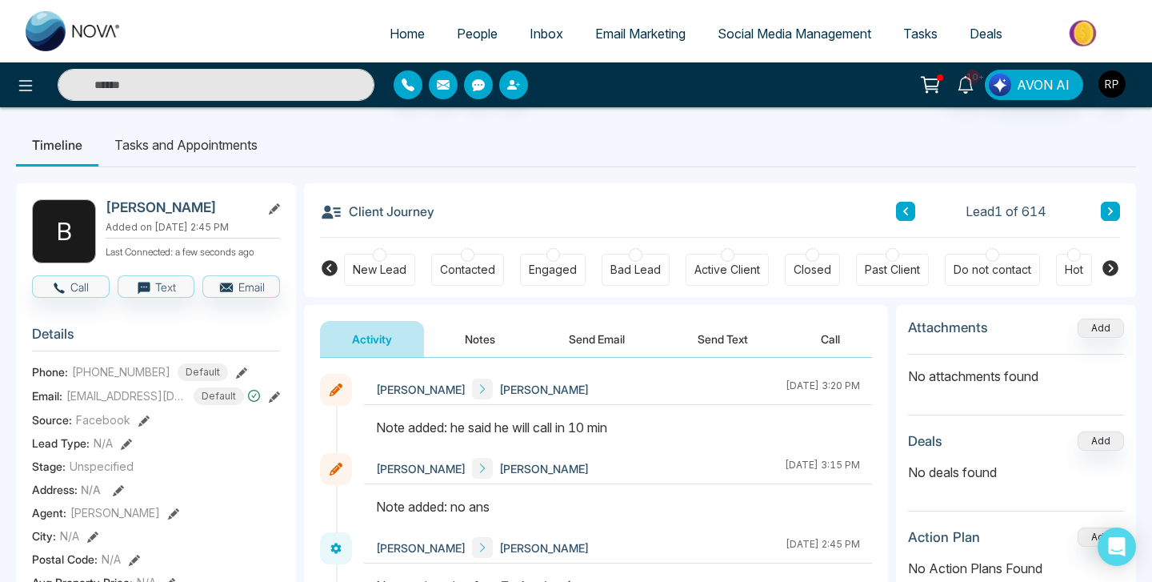
scroll to position [32, 0]
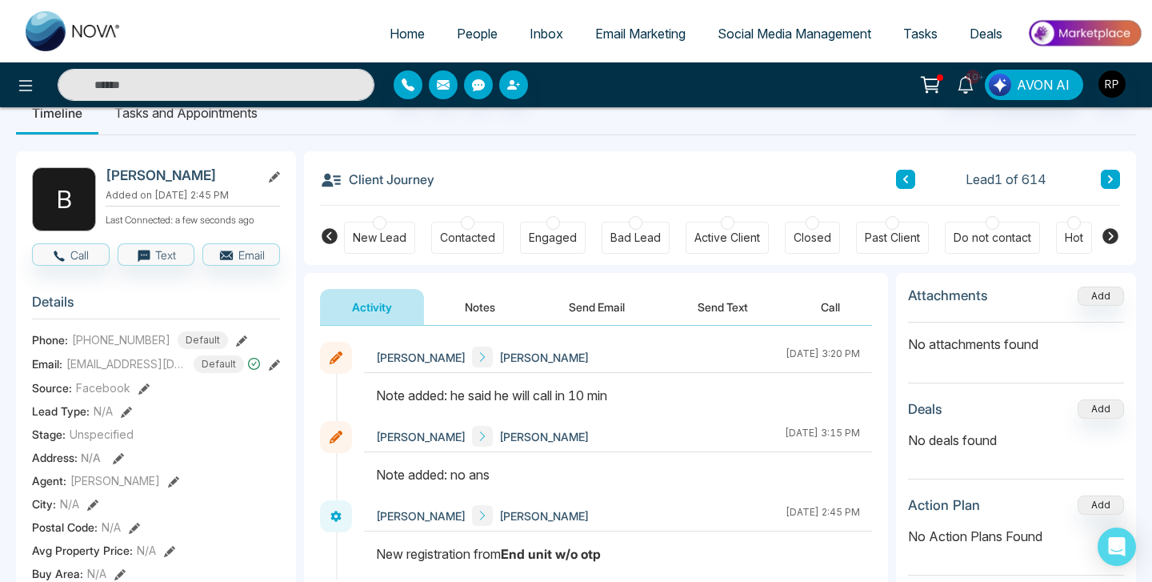
click at [479, 227] on div "Contacted" at bounding box center [467, 238] width 73 height 32
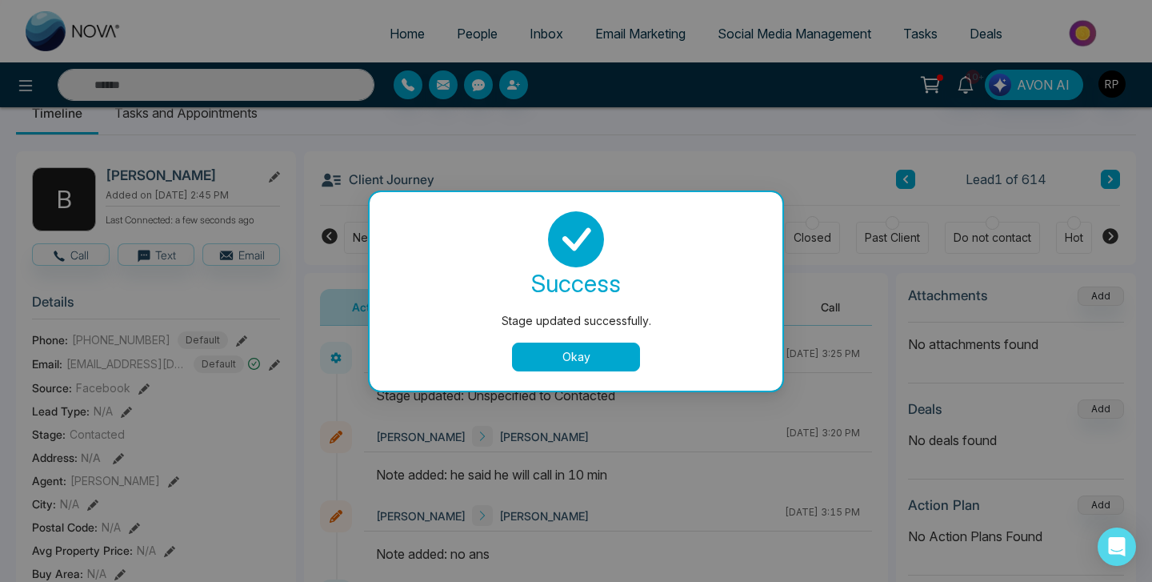
click at [571, 359] on button "Okay" at bounding box center [576, 356] width 128 height 29
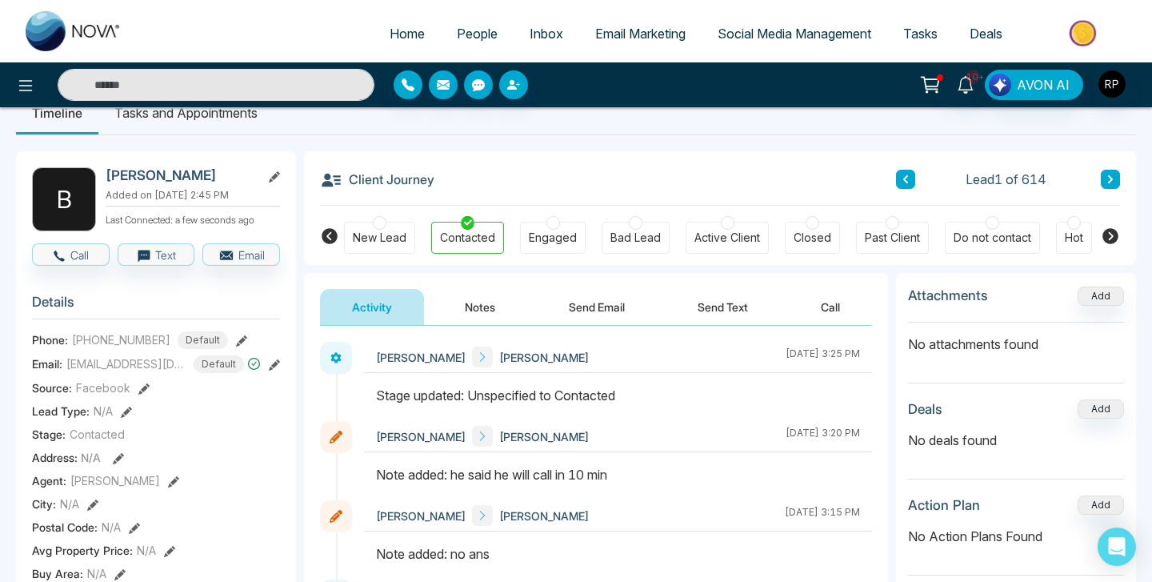
click at [1108, 178] on icon at bounding box center [1111, 179] width 8 height 10
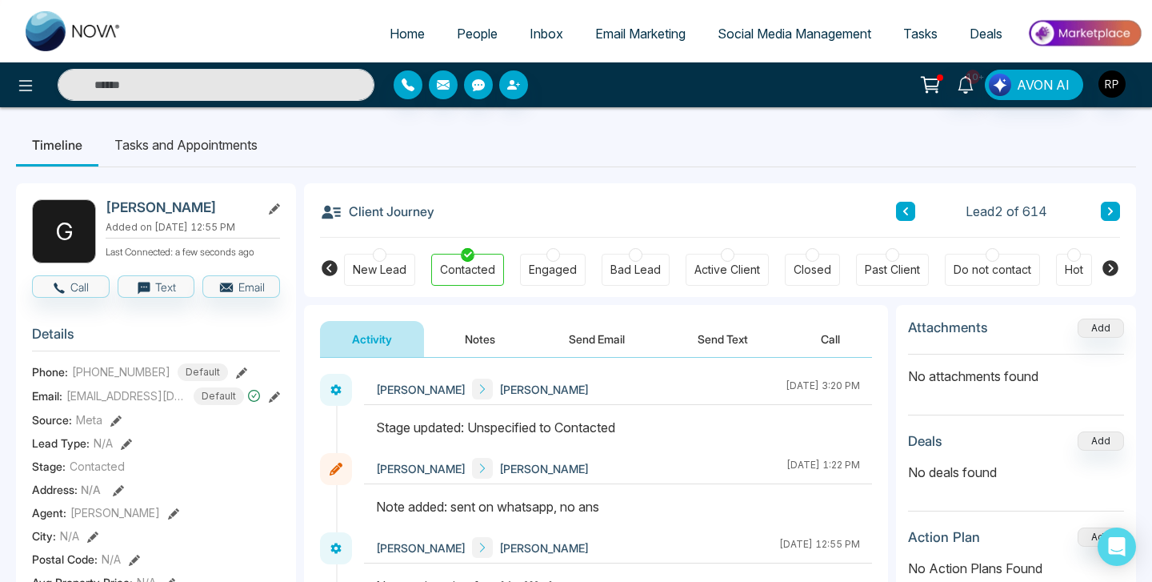
click at [1111, 209] on icon at bounding box center [1111, 211] width 8 height 10
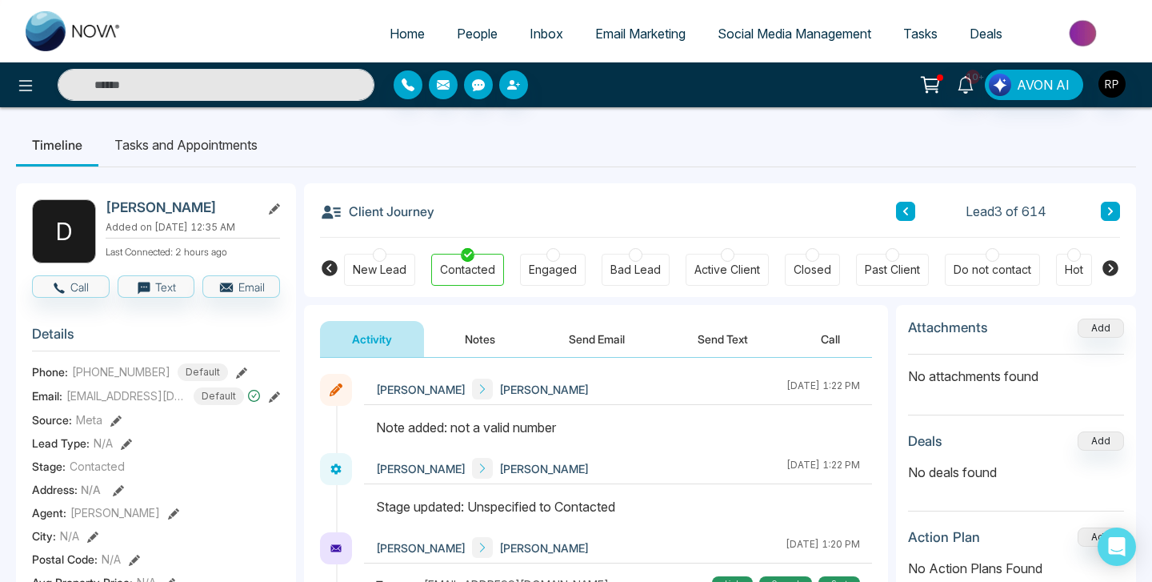
click at [1116, 208] on button at bounding box center [1110, 211] width 19 height 19
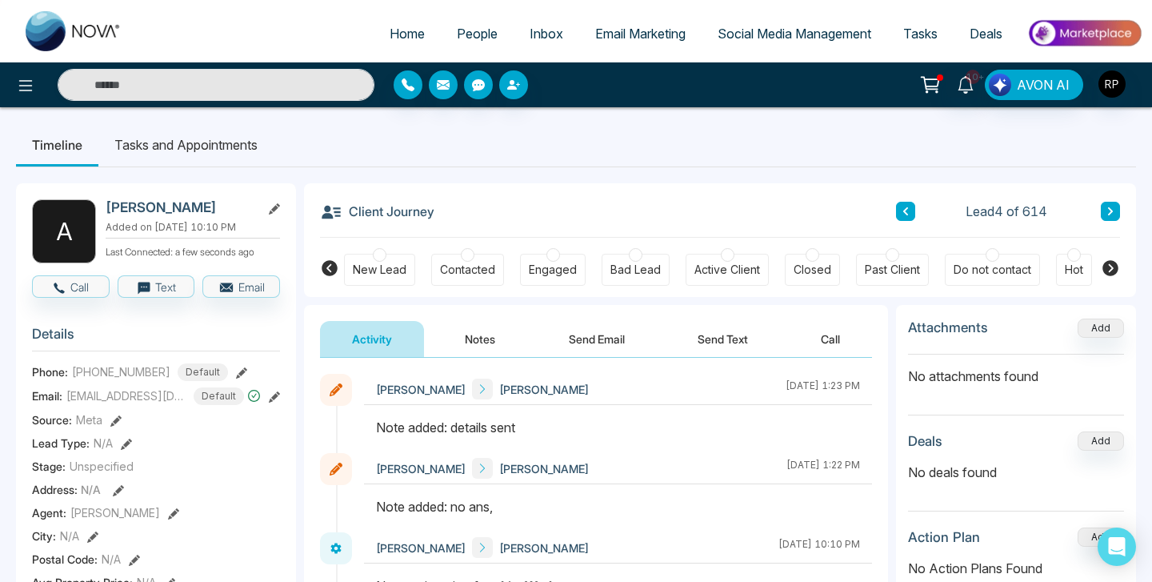
click at [1104, 219] on button at bounding box center [1110, 211] width 19 height 19
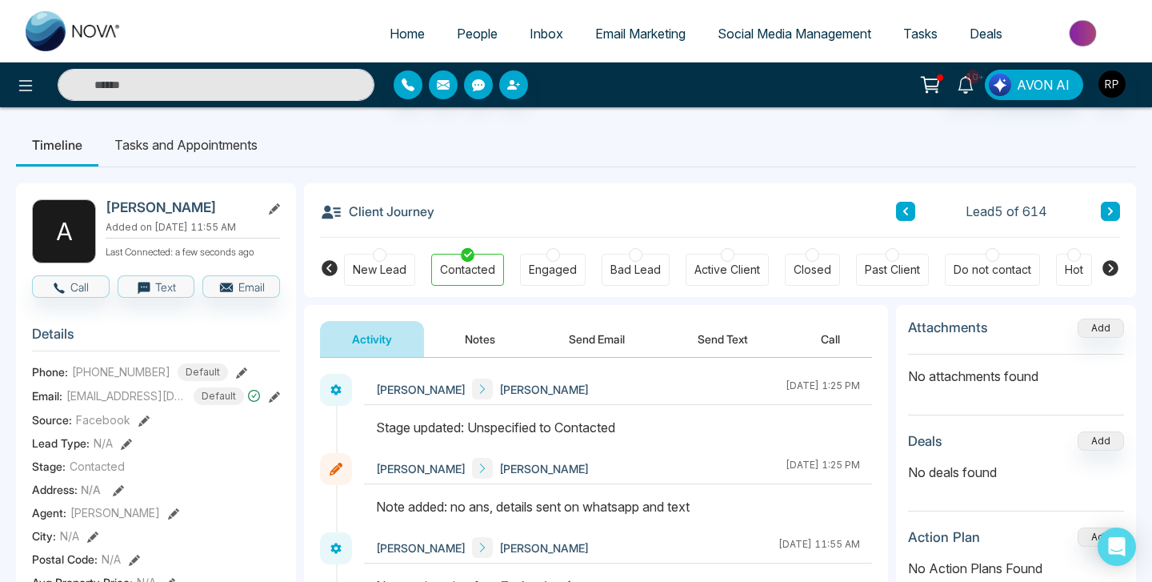
click at [767, 202] on div "Client Journey Lead 5 of 614" at bounding box center [720, 210] width 800 height 54
